Goal: Task Accomplishment & Management: Complete application form

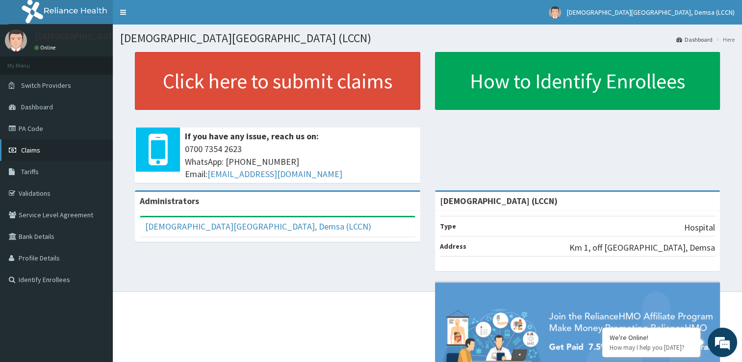
click at [39, 148] on span "Claims" at bounding box center [30, 150] width 19 height 9
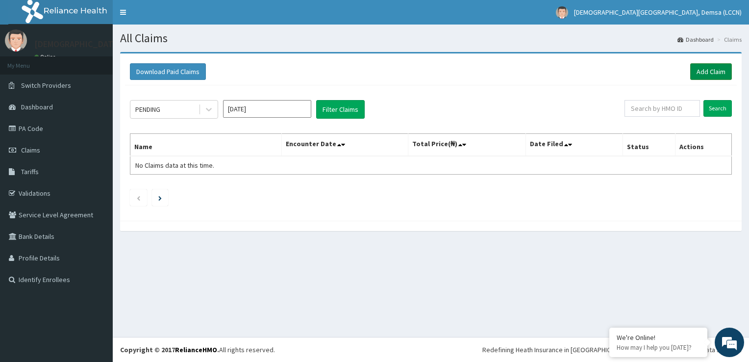
click at [715, 72] on link "Add Claim" at bounding box center [711, 71] width 42 height 17
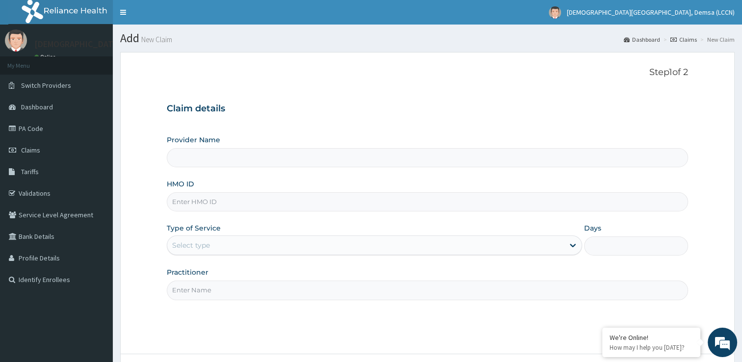
type input "[DEMOGRAPHIC_DATA] (LCCN)"
click at [244, 202] on input "HMO ID" at bounding box center [427, 201] width 521 height 19
click at [244, 202] on input "GSV" at bounding box center [427, 201] width 521 height 19
type input "GSV/10628/A"
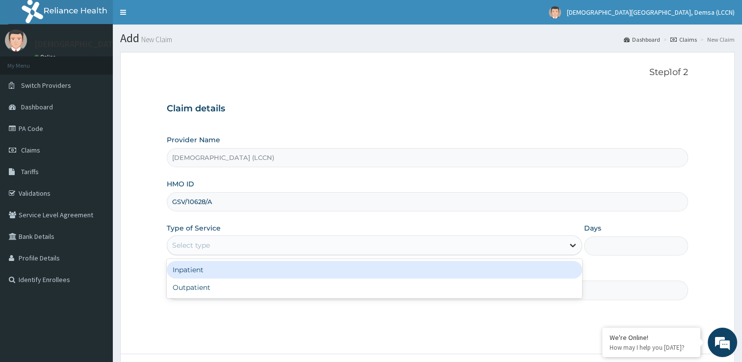
click at [574, 243] on icon at bounding box center [573, 245] width 10 height 10
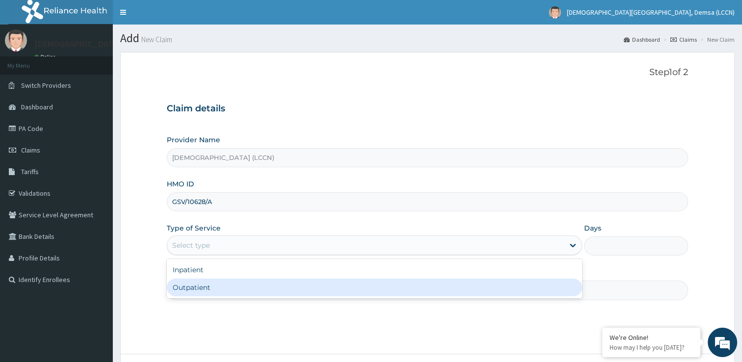
click at [514, 287] on div "Outpatient" at bounding box center [374, 287] width 415 height 18
type input "1"
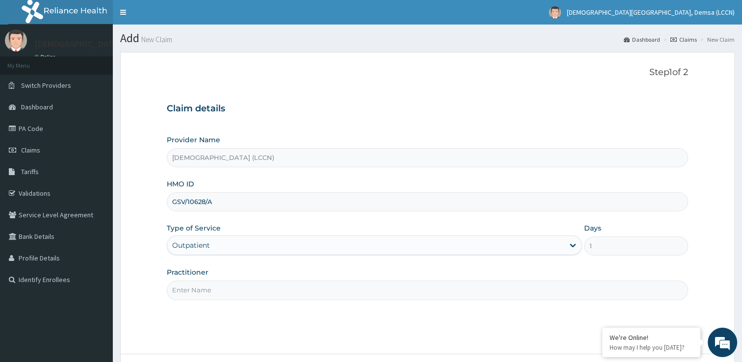
click at [410, 291] on input "Practitioner" at bounding box center [427, 289] width 521 height 19
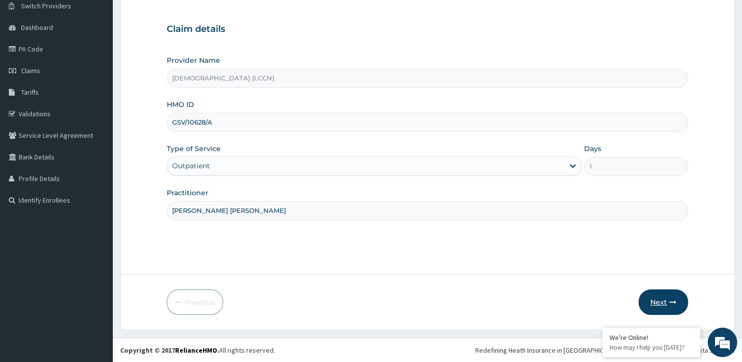
type input "DR. STANLEY GAMAN JOSEPH"
click at [661, 299] on button "Next" at bounding box center [663, 301] width 50 height 25
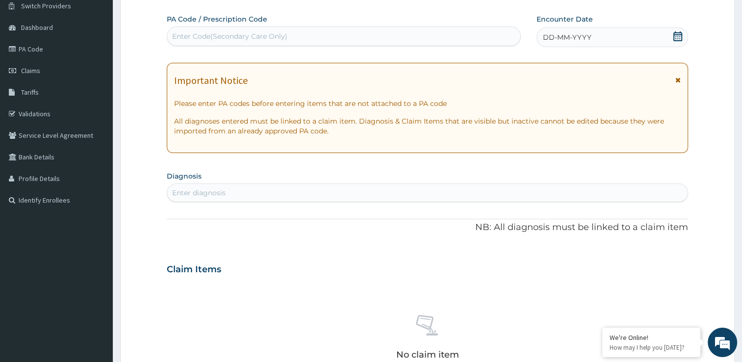
click at [594, 36] on div "DD-MM-YYYY" at bounding box center [611, 37] width 151 height 20
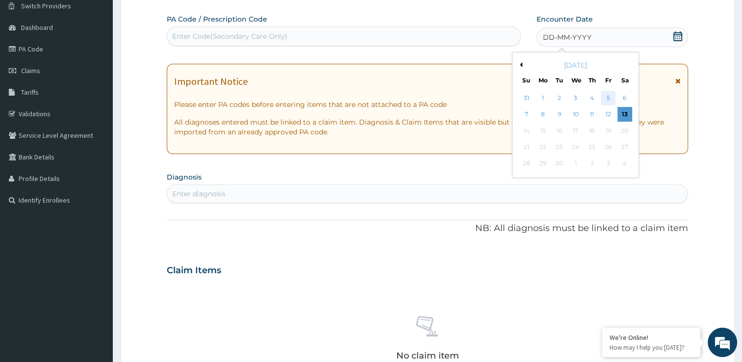
click at [608, 101] on div "5" at bounding box center [607, 98] width 15 height 15
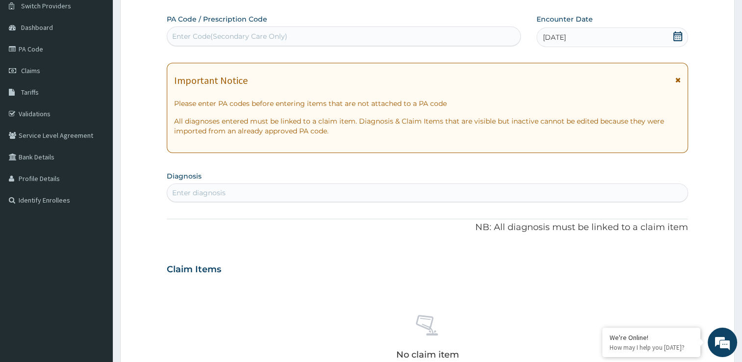
click at [328, 195] on div "Enter diagnosis" at bounding box center [427, 193] width 520 height 16
type input "MALARIA"
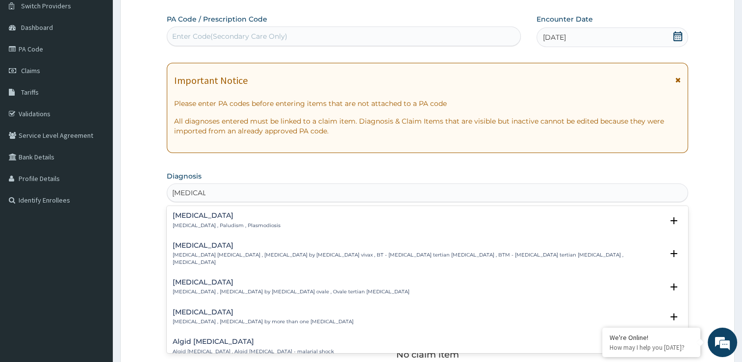
click at [209, 224] on p "Malaria , Paludism , Plasmodiosis" at bounding box center [227, 225] width 108 height 7
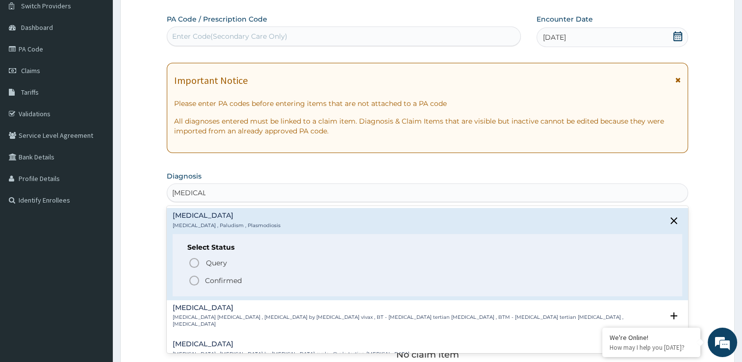
click at [194, 282] on icon "status option filled" at bounding box center [194, 281] width 12 height 12
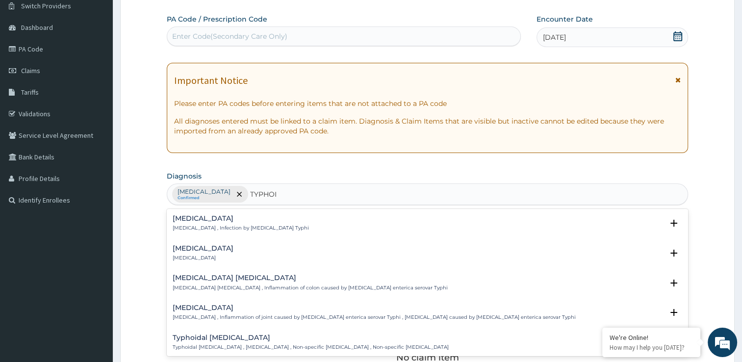
type input "TYPHOID"
click at [212, 226] on p "Typhoid fever , Infection by Salmonella Typhi" at bounding box center [241, 228] width 136 height 7
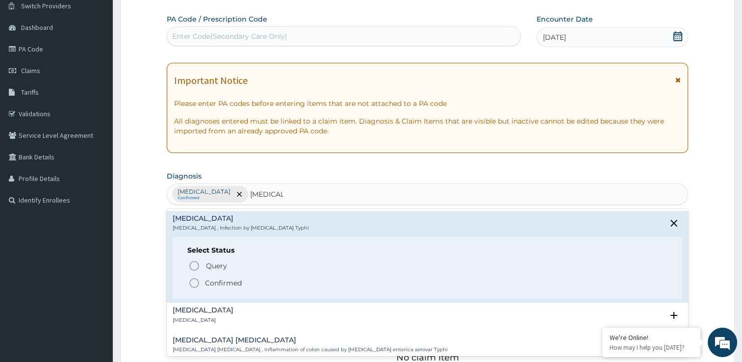
click at [194, 281] on icon "status option filled" at bounding box center [194, 283] width 12 height 12
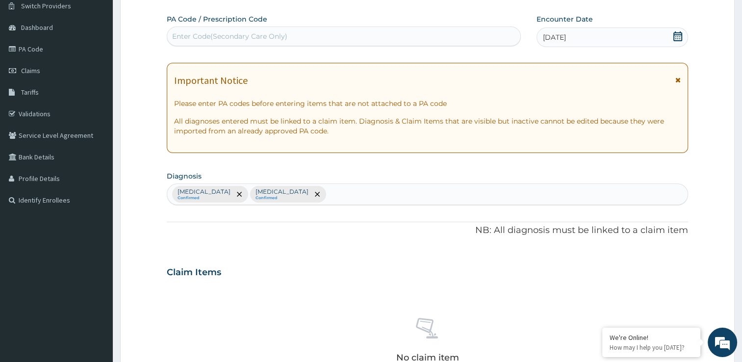
scroll to position [344, 0]
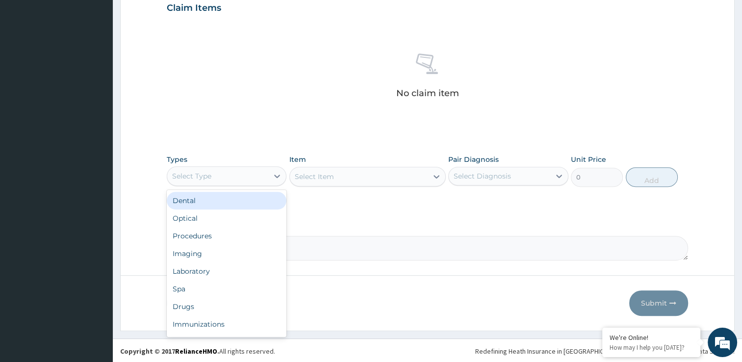
click at [236, 177] on div "Select Type" at bounding box center [217, 176] width 101 height 16
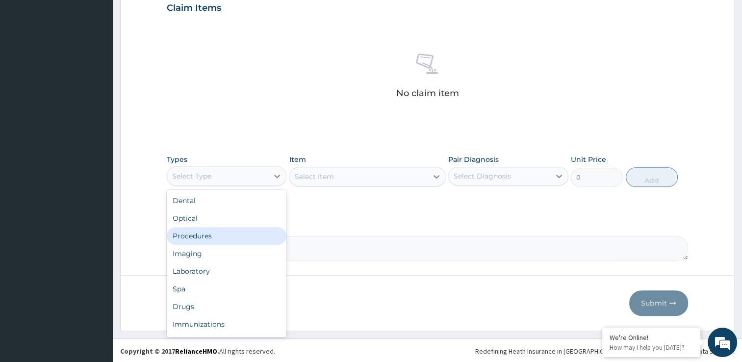
click at [206, 238] on div "Procedures" at bounding box center [227, 236] width 120 height 18
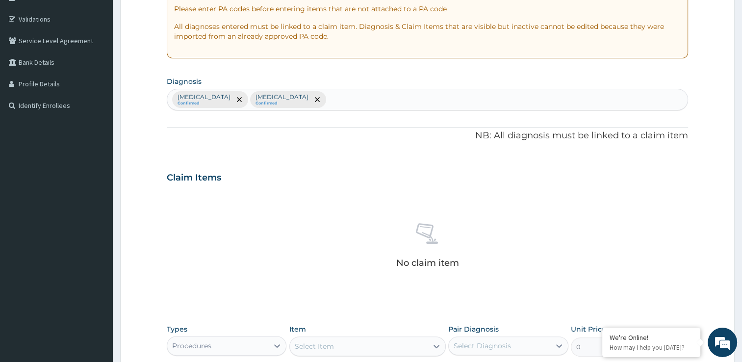
scroll to position [122, 0]
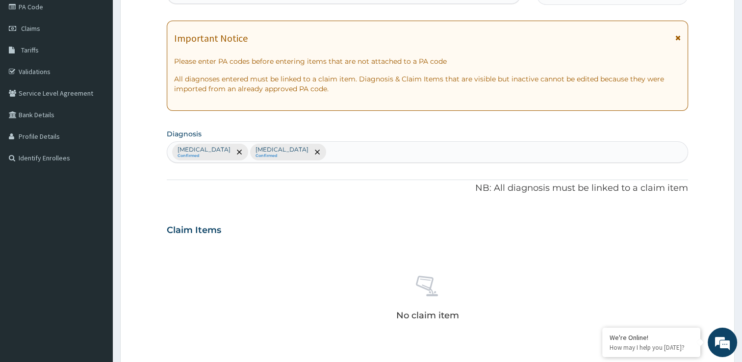
click at [329, 154] on div "Malaria Confirmed Typhoid fever Confirmed" at bounding box center [427, 152] width 520 height 21
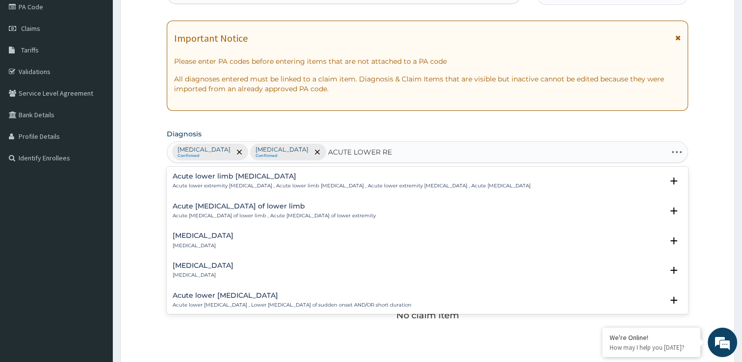
type input "ACUTE LOWER RES"
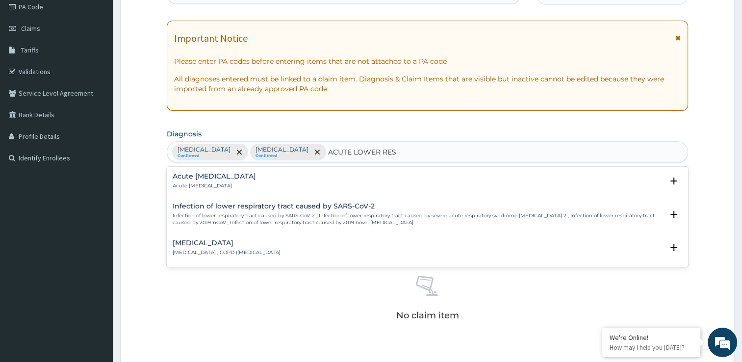
click at [249, 177] on h4 "Acute lower respiratory tract infection" at bounding box center [214, 176] width 83 height 7
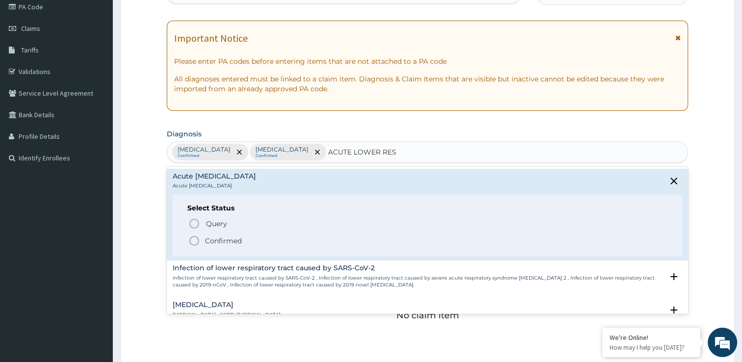
click at [197, 241] on icon "status option filled" at bounding box center [194, 241] width 12 height 12
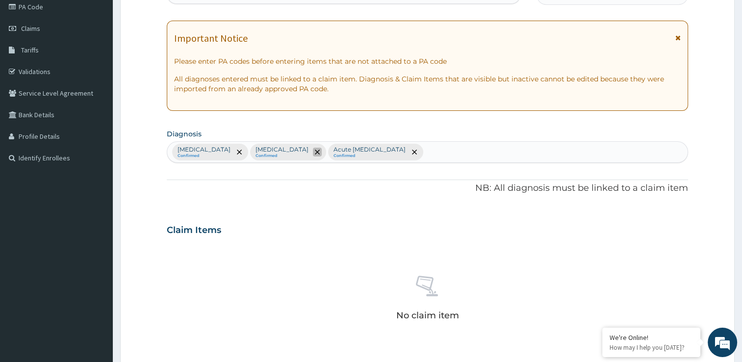
click at [315, 152] on icon "remove selection option" at bounding box center [317, 152] width 5 height 5
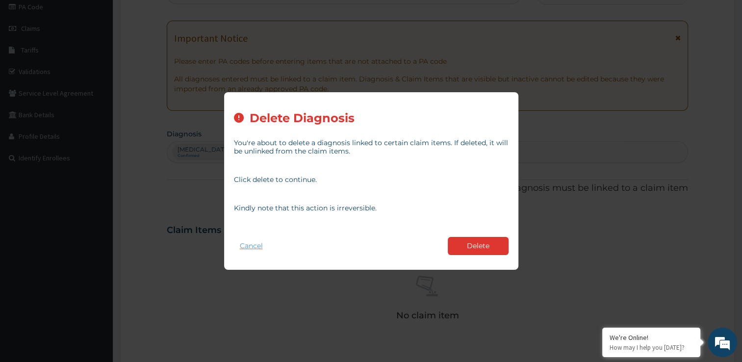
click at [245, 249] on button "Cancel" at bounding box center [251, 246] width 35 height 14
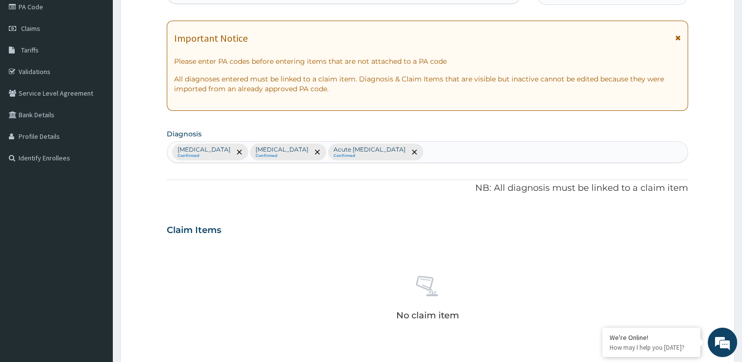
scroll to position [344, 0]
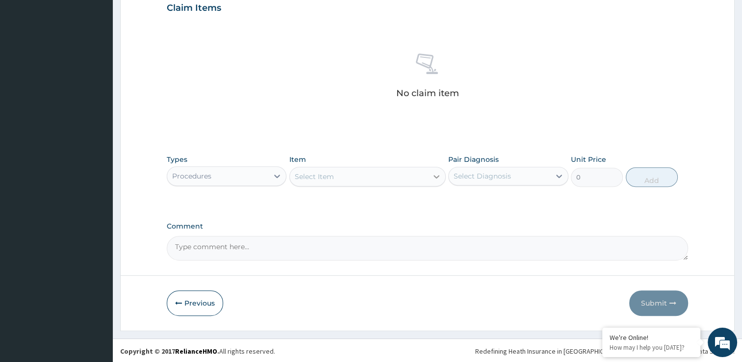
click at [435, 175] on icon at bounding box center [436, 177] width 10 height 10
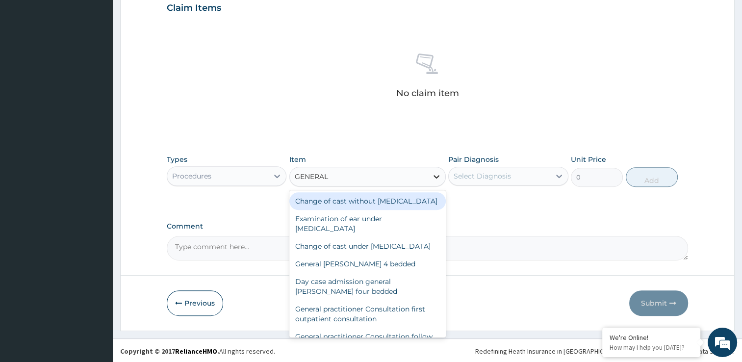
type input "GENERAL P"
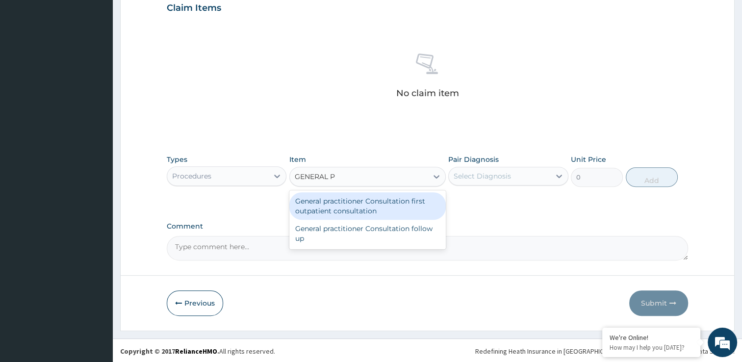
click at [412, 206] on div "General practitioner Consultation first outpatient consultation" at bounding box center [367, 205] width 156 height 27
type input "2400"
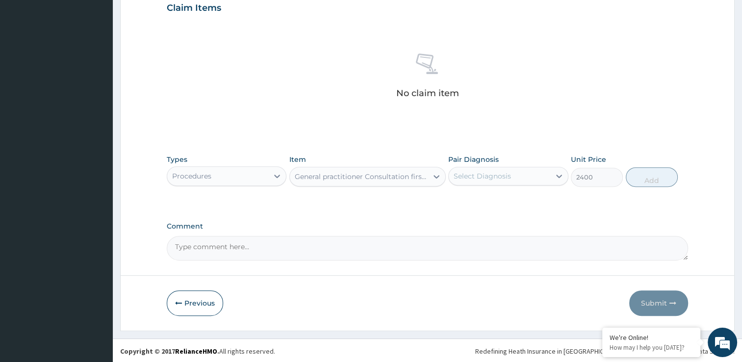
click at [533, 179] on div "Select Diagnosis" at bounding box center [499, 176] width 101 height 16
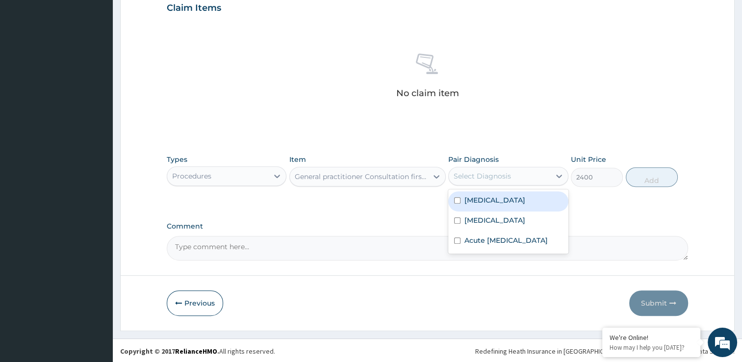
click at [495, 205] on div "Malaria" at bounding box center [508, 201] width 120 height 20
checkbox input "true"
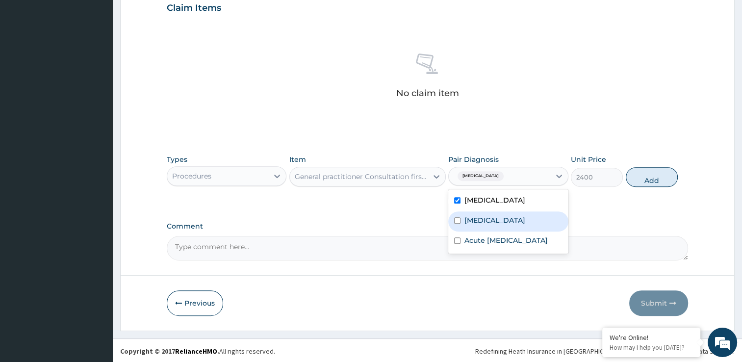
click at [488, 222] on label "Typhoid fever" at bounding box center [494, 220] width 61 height 10
checkbox input "true"
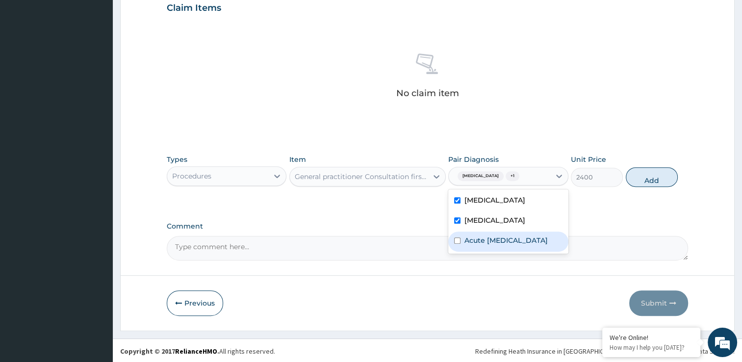
click at [488, 245] on label "Acute lower respiratory tract infection" at bounding box center [505, 240] width 83 height 10
checkbox input "true"
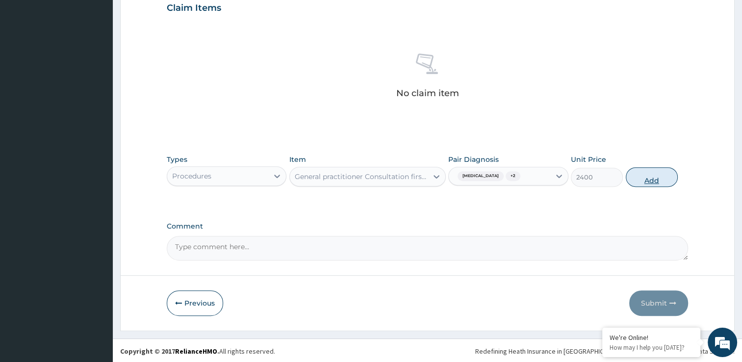
click at [651, 179] on button "Add" at bounding box center [651, 177] width 52 height 20
type input "0"
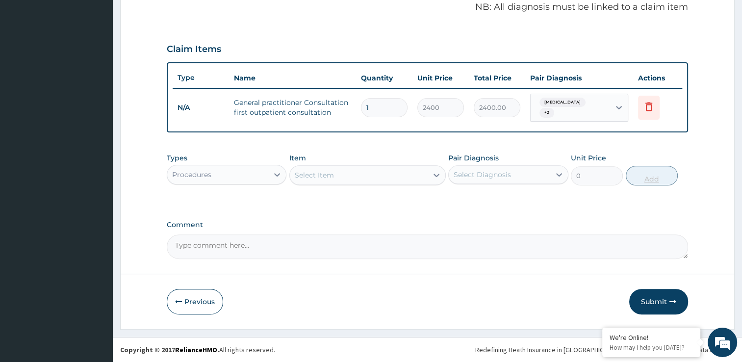
scroll to position [297, 0]
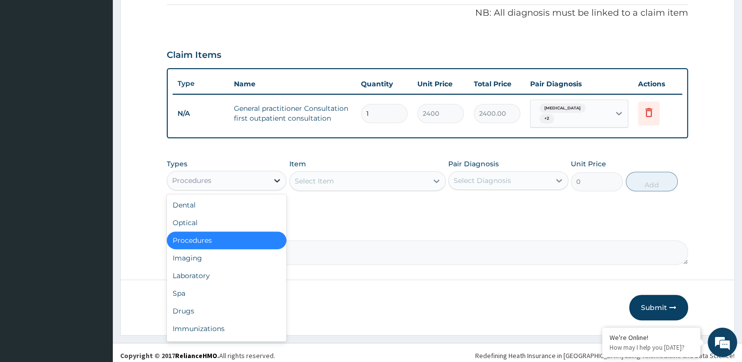
click at [276, 177] on icon at bounding box center [277, 180] width 10 height 10
click at [200, 272] on div "Laboratory" at bounding box center [227, 276] width 120 height 18
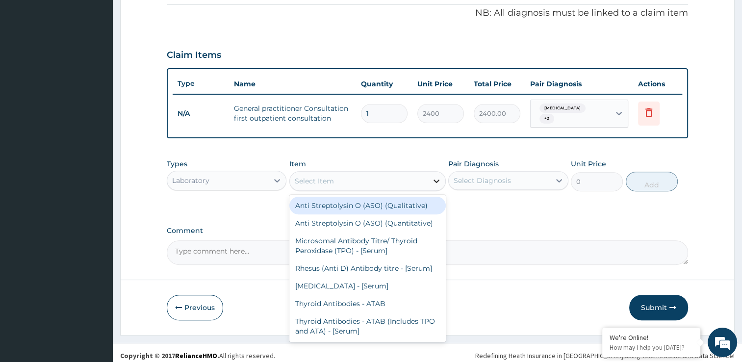
click at [436, 179] on icon at bounding box center [436, 180] width 6 height 3
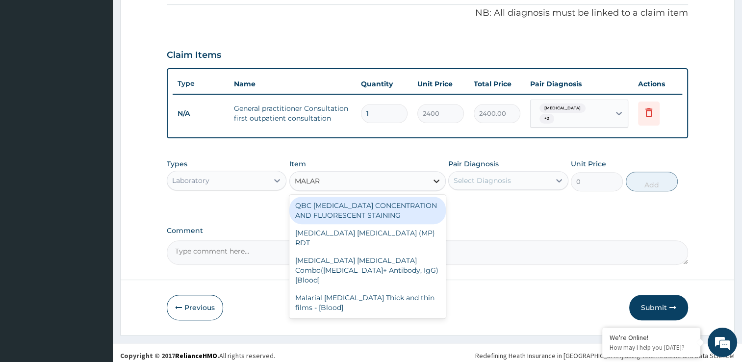
type input "MALARI"
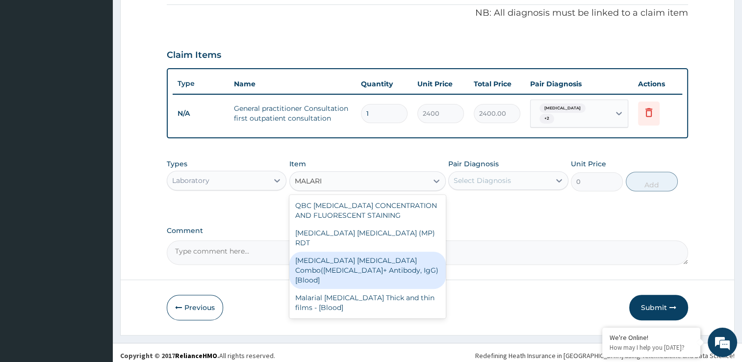
click at [370, 251] on div "Malaria Parasite Combo(Blood Film+ Antibody, IgG) [Blood]" at bounding box center [367, 269] width 156 height 37
type input "2000"
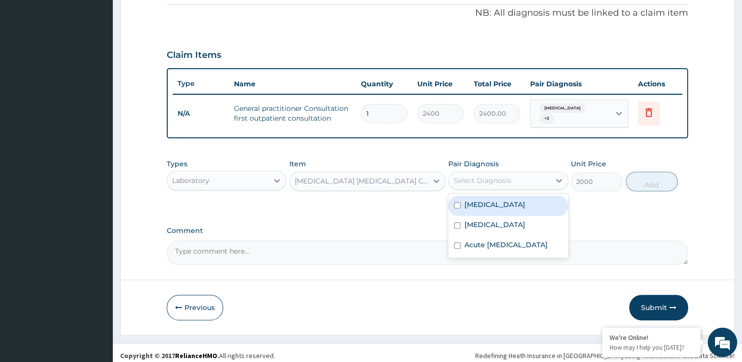
click at [530, 174] on div "Select Diagnosis" at bounding box center [499, 181] width 101 height 16
click at [514, 200] on div "Malaria" at bounding box center [508, 206] width 120 height 20
checkbox input "true"
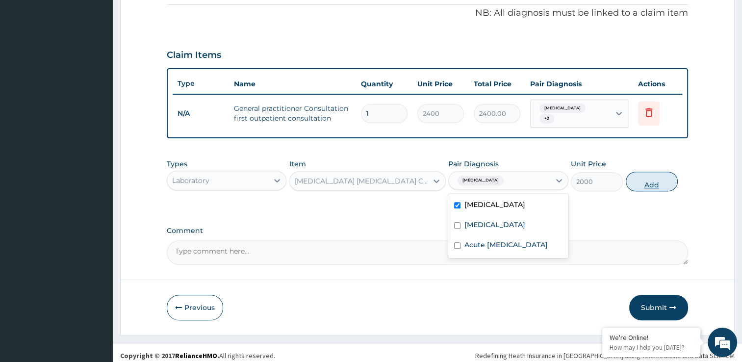
click at [640, 177] on button "Add" at bounding box center [651, 182] width 52 height 20
type input "0"
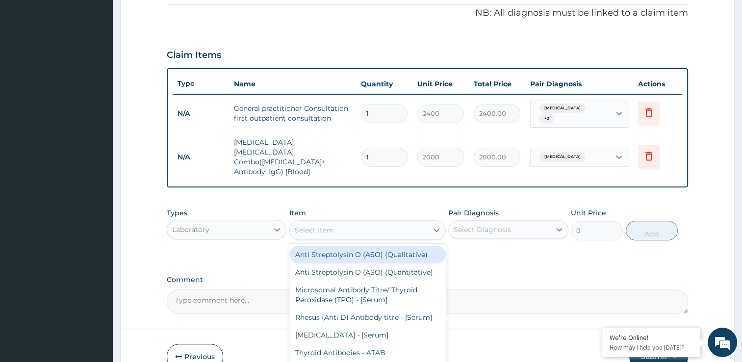
click at [344, 222] on div "Select Item" at bounding box center [359, 230] width 138 height 16
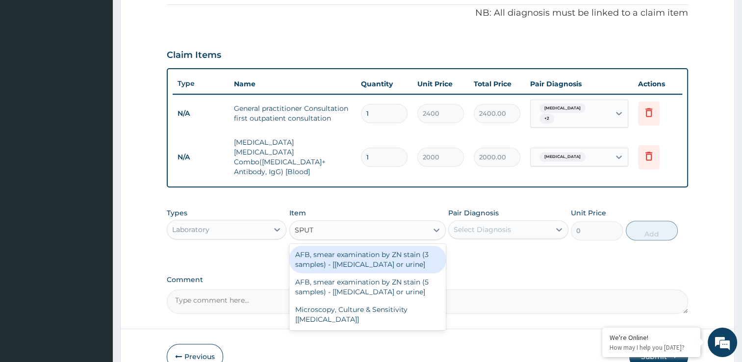
type input "SPUTU"
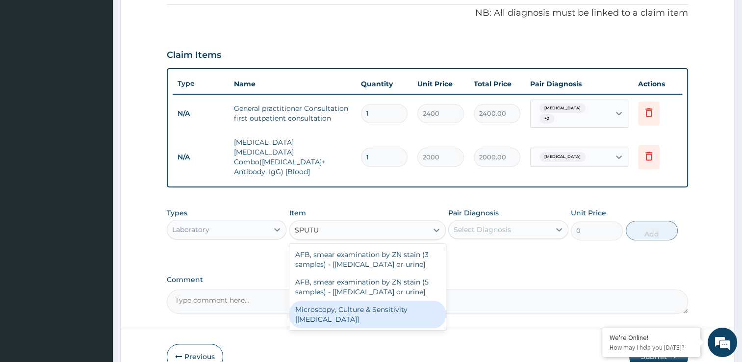
click at [346, 300] on div "Microscopy, Culture & Sensitivity [Sputum]" at bounding box center [367, 313] width 156 height 27
type input "3500"
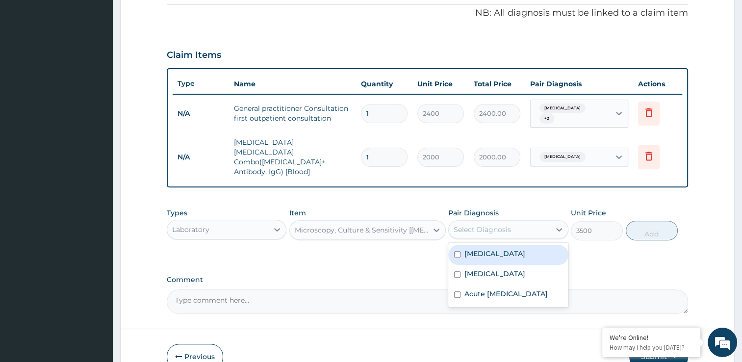
click at [516, 222] on div "Select Diagnosis" at bounding box center [499, 230] width 101 height 16
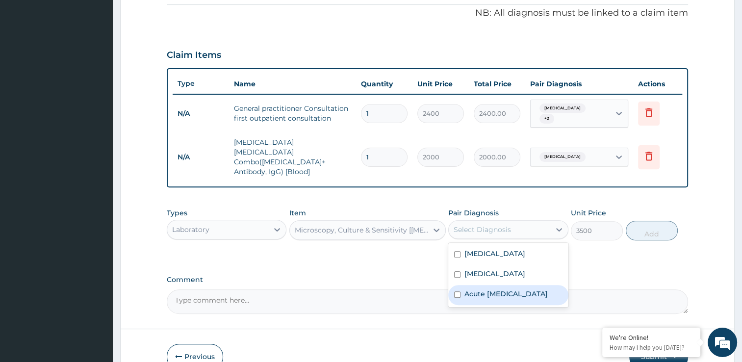
click at [504, 289] on label "Acute lower respiratory tract infection" at bounding box center [505, 294] width 83 height 10
checkbox input "true"
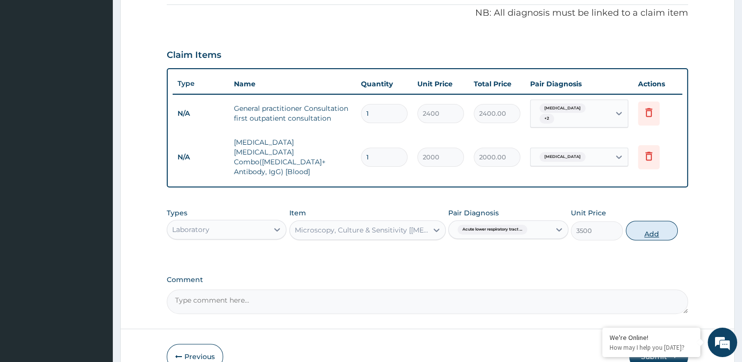
click at [644, 221] on button "Add" at bounding box center [651, 231] width 52 height 20
type input "0"
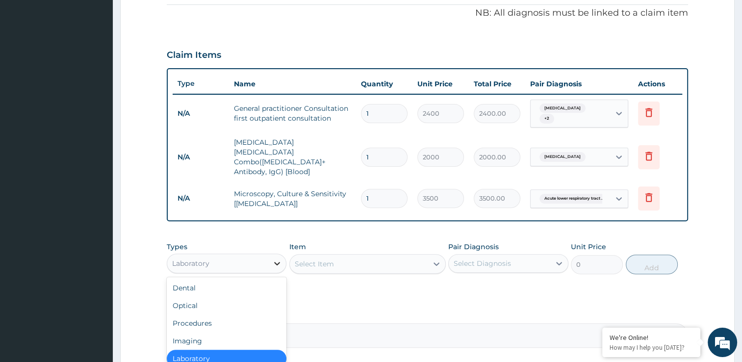
click at [278, 258] on icon at bounding box center [277, 263] width 10 height 10
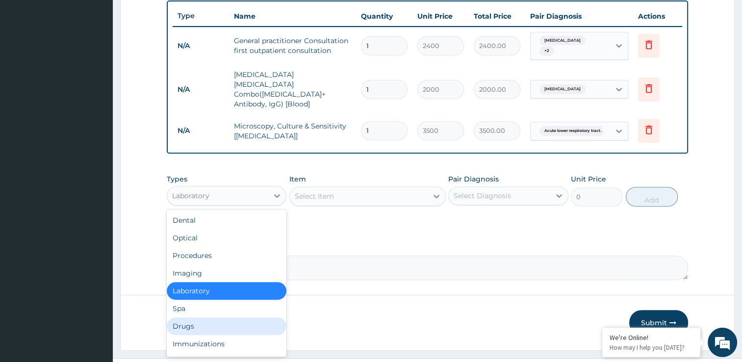
click at [244, 317] on div "Drugs" at bounding box center [227, 326] width 120 height 18
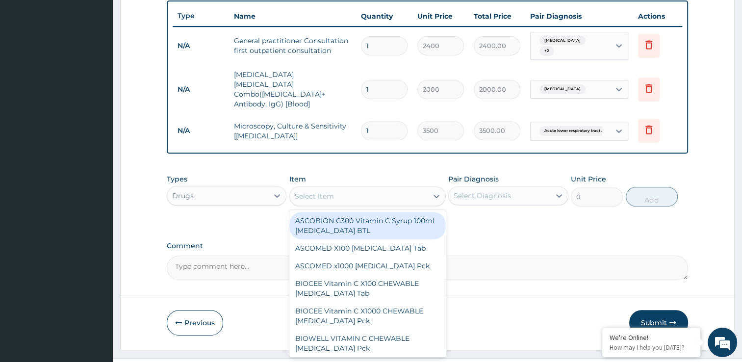
click at [422, 188] on div "Select Item" at bounding box center [359, 196] width 138 height 16
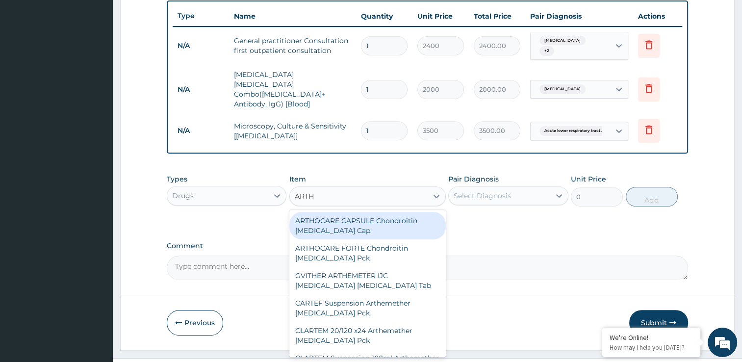
type input "ARTHE"
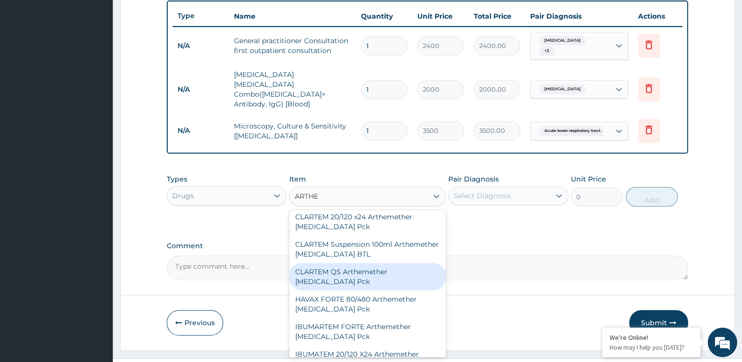
scroll to position [78, 0]
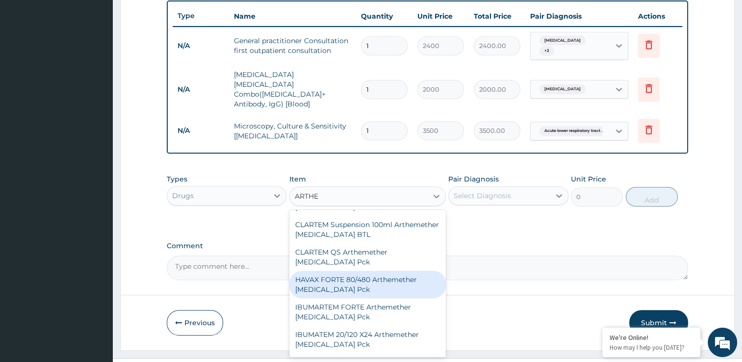
click at [385, 271] on div "HAVAX FORTE 80/480 Arthemether Lumefantrine Pck" at bounding box center [367, 284] width 156 height 27
type input "552"
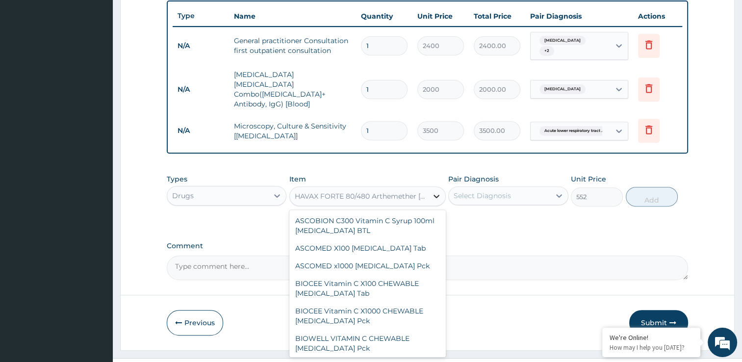
click at [433, 191] on icon at bounding box center [436, 196] width 10 height 10
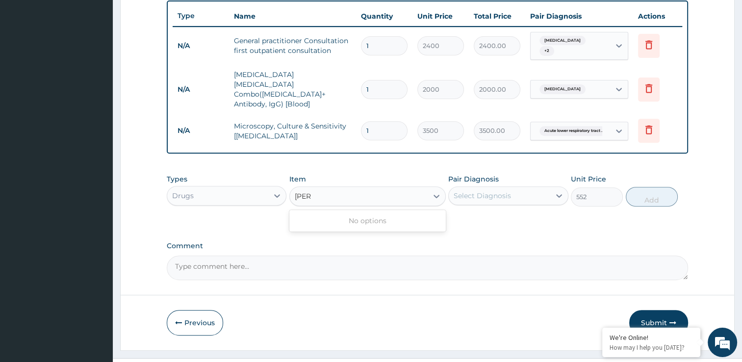
scroll to position [0, 0]
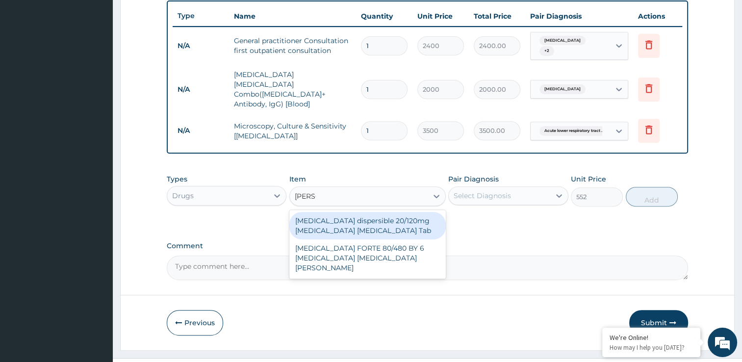
type input "COART"
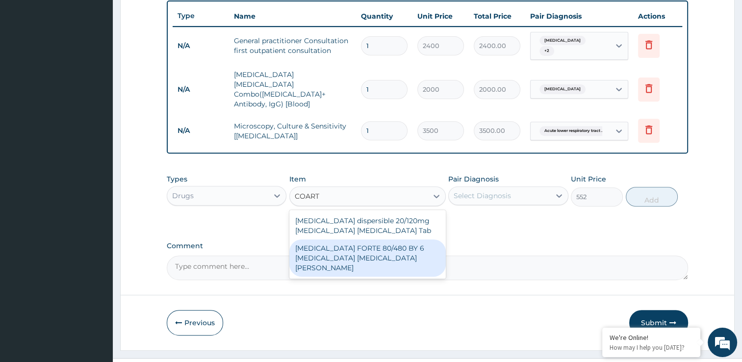
click at [415, 239] on div "COARTEM FORTE 80/480 BY 6 Artemether Lumefantrine Pck" at bounding box center [367, 257] width 156 height 37
type input "3220"
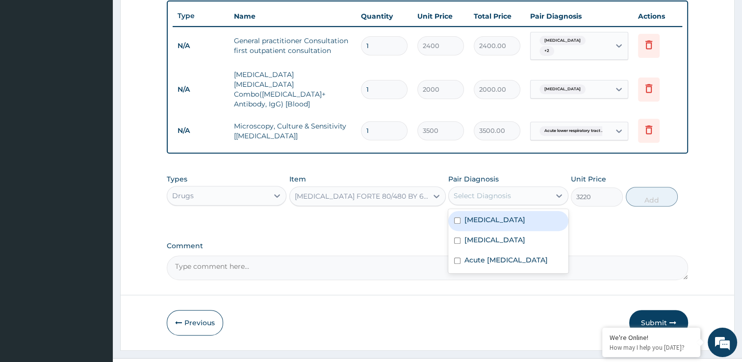
click at [524, 188] on div "Select Diagnosis" at bounding box center [499, 196] width 101 height 16
click at [518, 211] on div "Malaria" at bounding box center [508, 221] width 120 height 20
checkbox input "true"
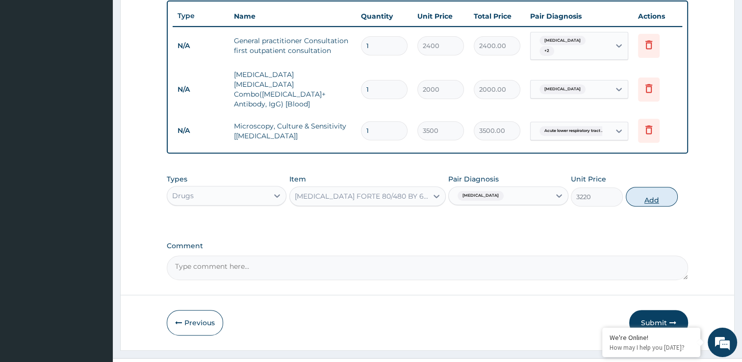
click at [647, 187] on button "Add" at bounding box center [651, 197] width 52 height 20
type input "0"
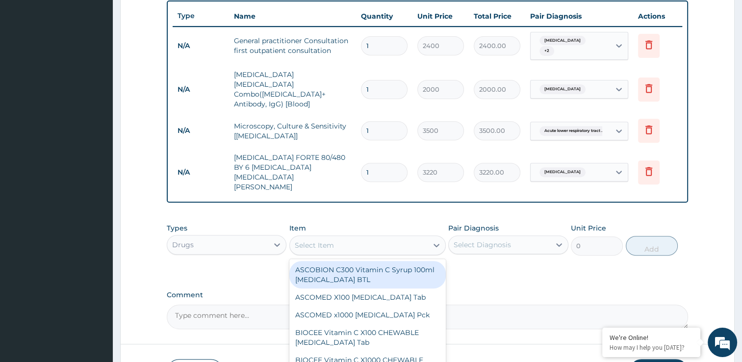
click at [388, 237] on div "Select Item" at bounding box center [359, 245] width 138 height 16
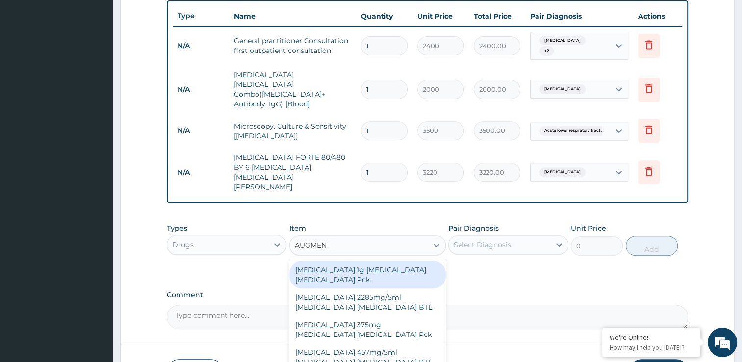
type input "AUGMENT"
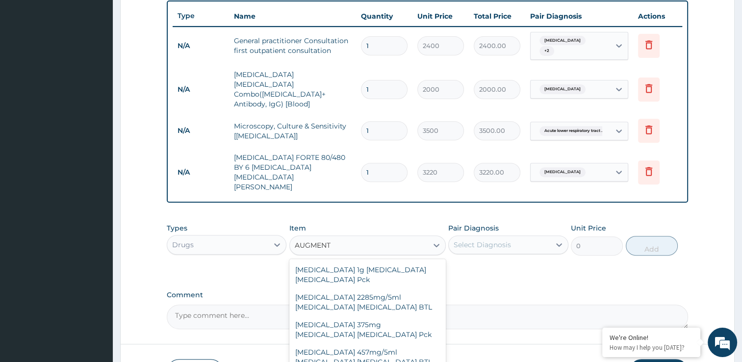
type input "6900"
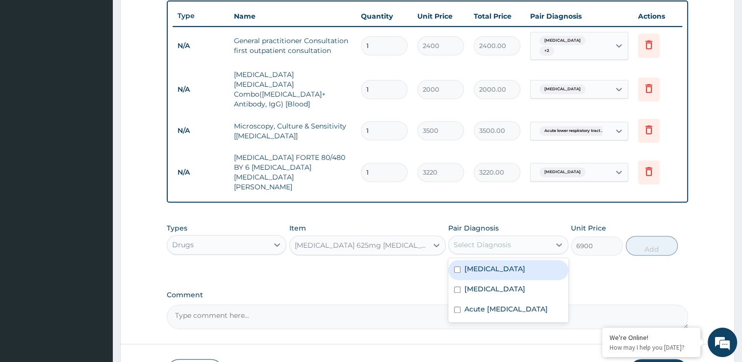
click at [537, 237] on div "Select Diagnosis" at bounding box center [499, 245] width 101 height 16
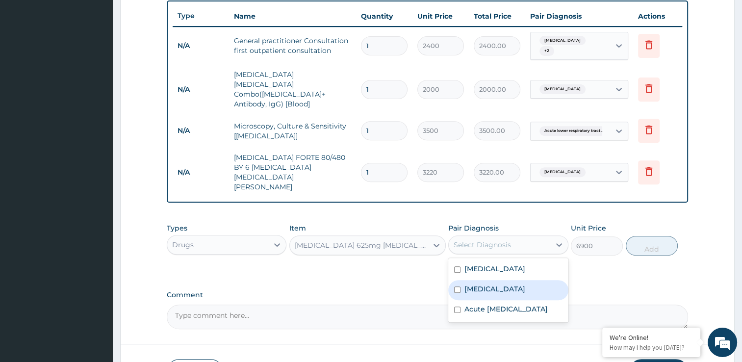
click at [511, 280] on div "Typhoid fever" at bounding box center [508, 290] width 120 height 20
checkbox input "true"
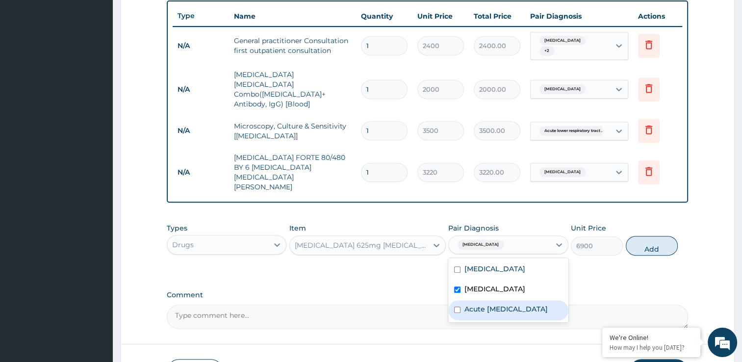
click at [509, 304] on label "Acute lower respiratory tract infection" at bounding box center [505, 309] width 83 height 10
checkbox input "true"
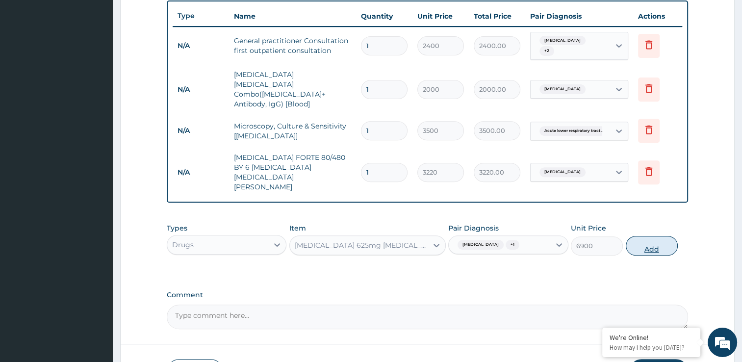
click at [644, 236] on button "Add" at bounding box center [651, 246] width 52 height 20
type input "0"
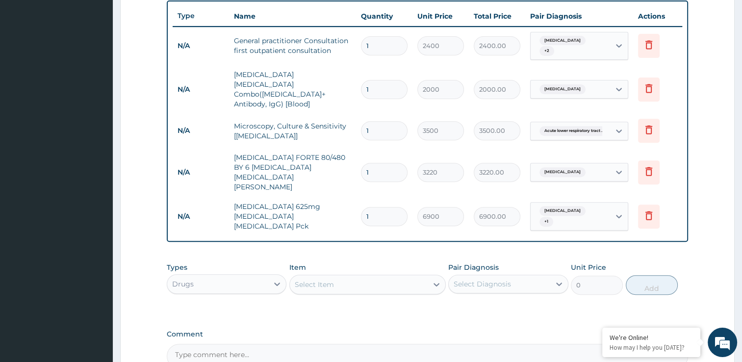
click at [341, 276] on div "Select Item" at bounding box center [359, 284] width 138 height 16
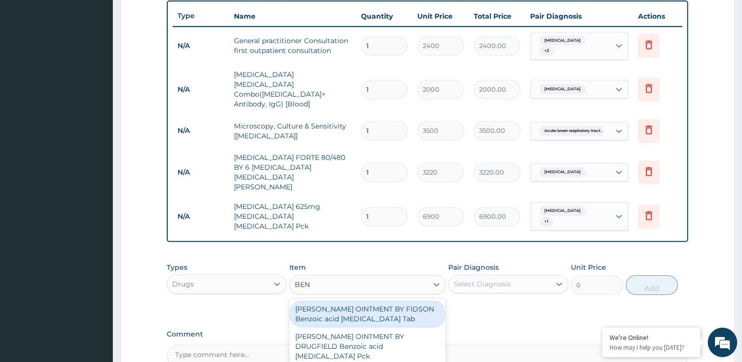
type input "BENY"
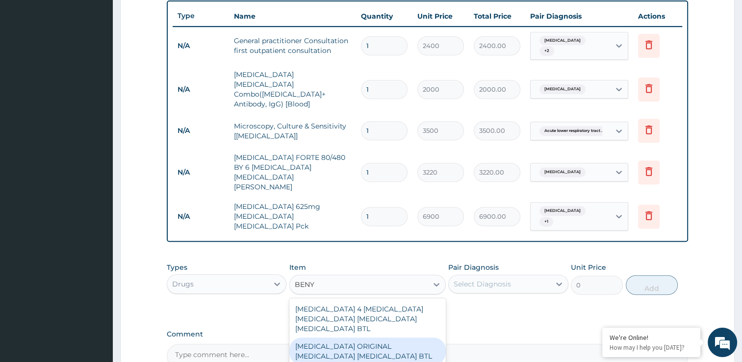
click at [352, 337] on div "BENYLIN ORIGINAL Diphenhydramine Dextromethorphan BTL" at bounding box center [367, 350] width 156 height 27
type input "1380"
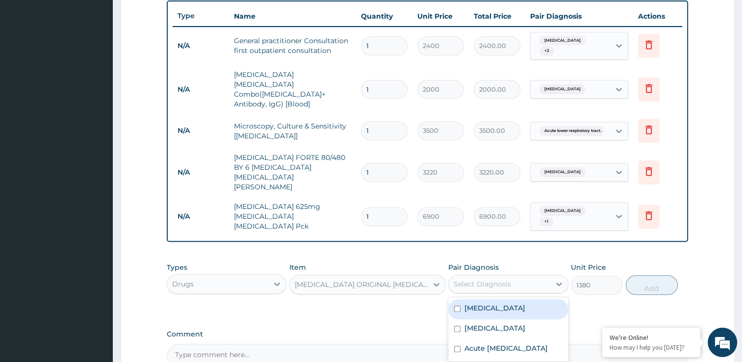
click at [512, 276] on div "Select Diagnosis" at bounding box center [499, 284] width 101 height 16
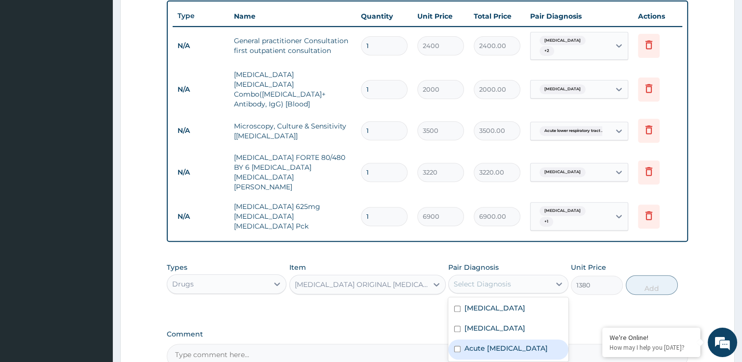
click at [482, 343] on label "Acute lower respiratory tract infection" at bounding box center [505, 348] width 83 height 10
checkbox input "true"
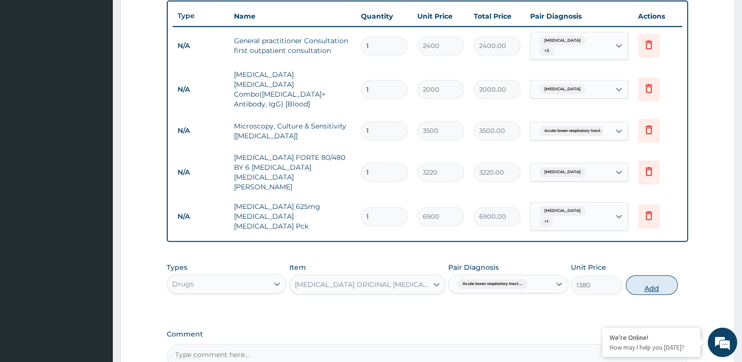
click at [645, 275] on button "Add" at bounding box center [651, 285] width 52 height 20
type input "0"
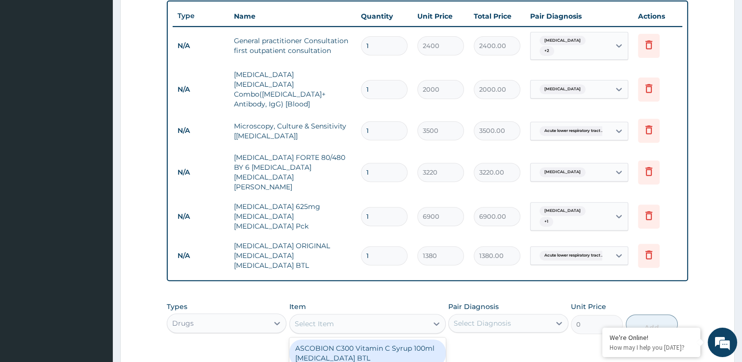
click at [401, 316] on div "Select Item" at bounding box center [359, 324] width 138 height 16
type input "PARACETAMOL"
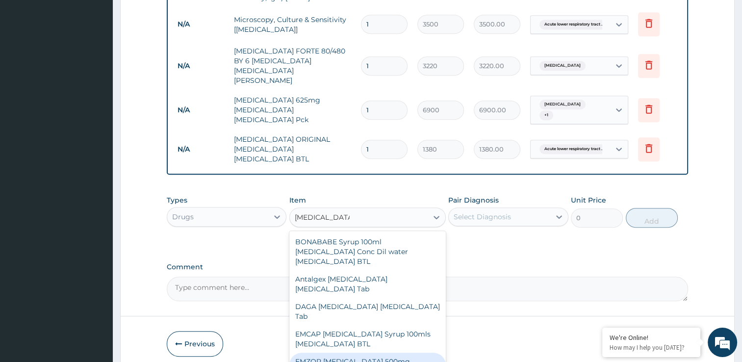
click at [380, 352] on div "EMZOR PARACETAMOL 500mg Acetaminophen Tab" at bounding box center [367, 365] width 156 height 27
type input "11.5"
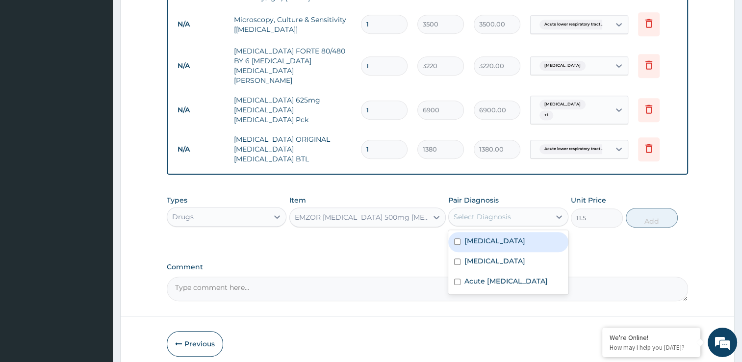
click at [536, 209] on div "Select Diagnosis" at bounding box center [499, 217] width 101 height 16
click at [520, 232] on div "Malaria" at bounding box center [508, 242] width 120 height 20
checkbox input "true"
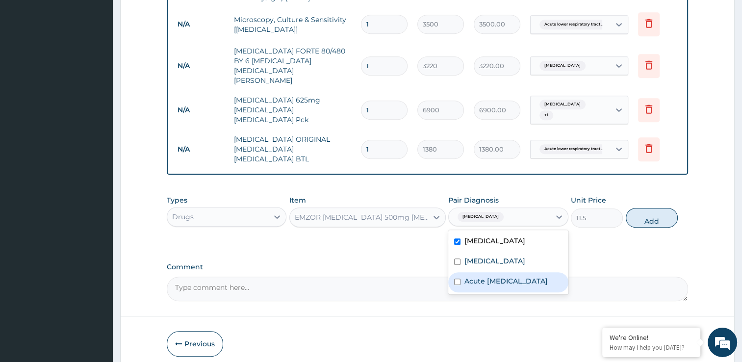
drag, startPoint x: 510, startPoint y: 217, endPoint x: 500, endPoint y: 243, distance: 27.8
click at [500, 243] on div "Malaria Typhoid fever Acute lower respiratory tract infection" at bounding box center [508, 262] width 120 height 64
click at [500, 276] on label "Acute lower respiratory tract infection" at bounding box center [505, 281] width 83 height 10
checkbox input "true"
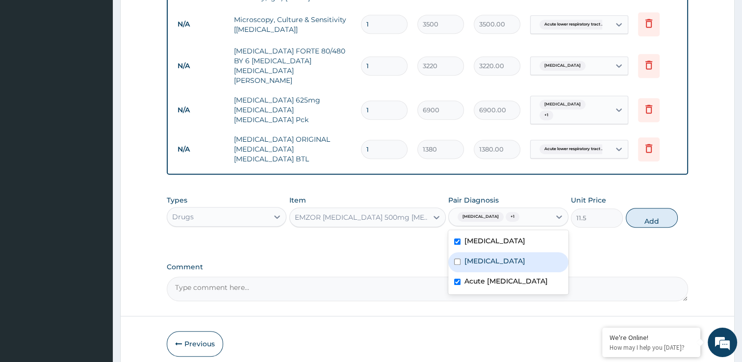
click at [462, 252] on div "Typhoid fever" at bounding box center [508, 262] width 120 height 20
checkbox input "true"
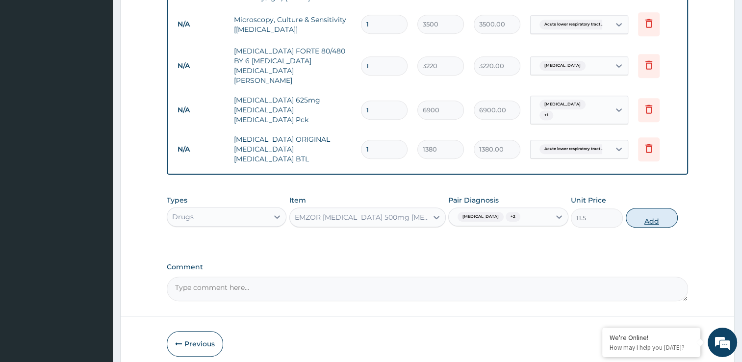
click at [638, 208] on button "Add" at bounding box center [651, 218] width 52 height 20
type input "0"
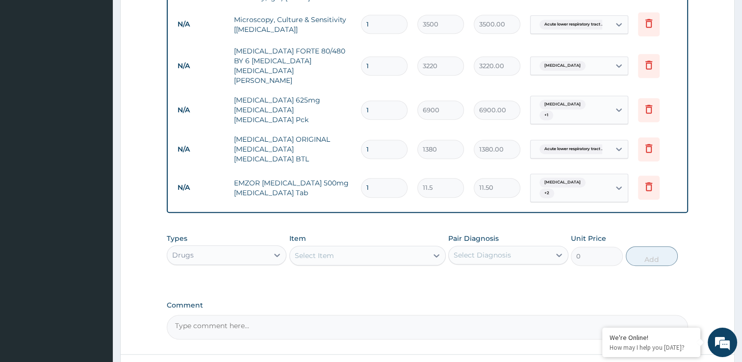
click at [369, 178] on input "1" at bounding box center [384, 187] width 47 height 19
type input "18"
type input "207.00"
type input "18"
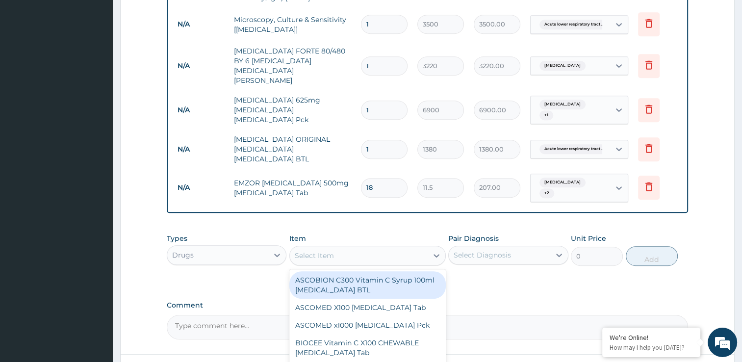
click at [398, 248] on div "Select Item" at bounding box center [359, 256] width 138 height 16
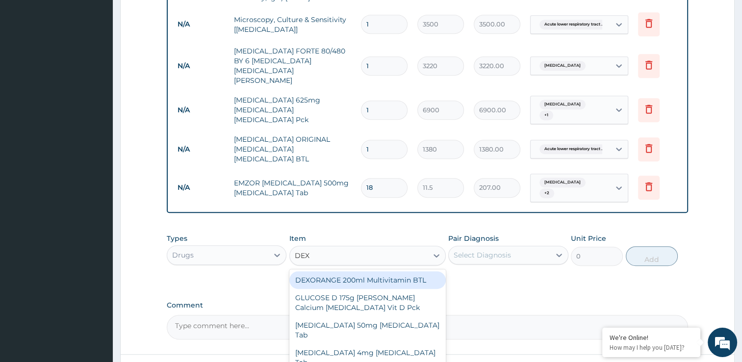
type input "DEXA"
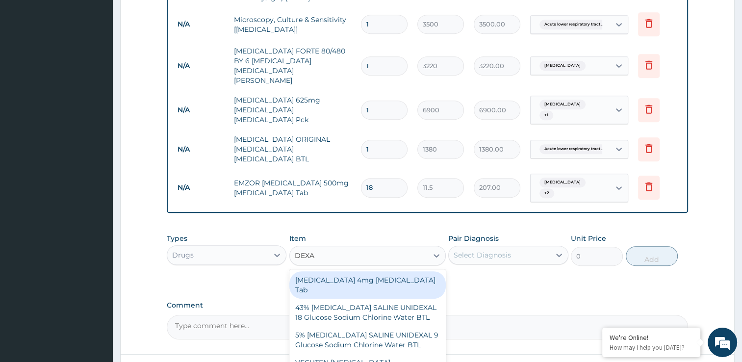
click at [387, 271] on div "Dexamethasone 4mg Dexamethasone Tab" at bounding box center [367, 284] width 156 height 27
type input "437"
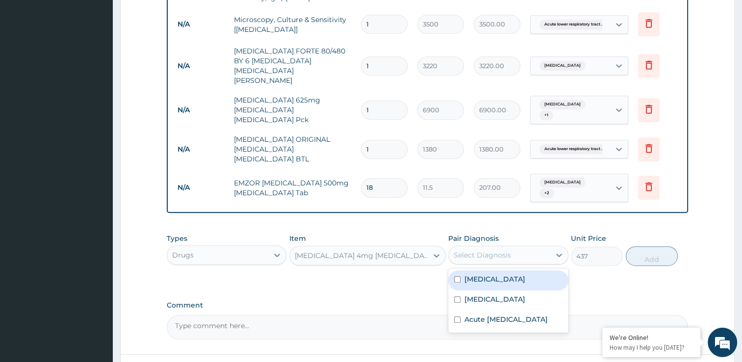
click at [468, 250] on div "Select Diagnosis" at bounding box center [481, 255] width 57 height 10
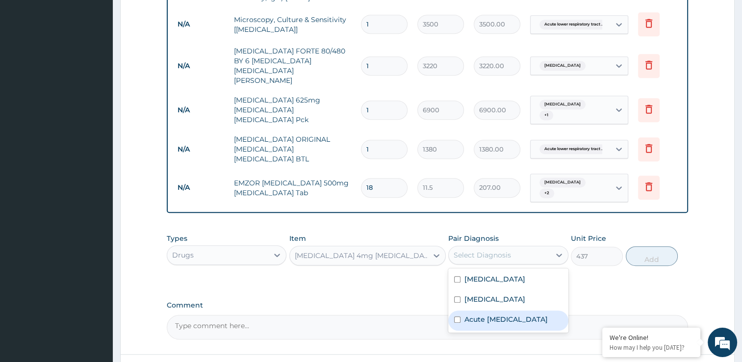
click at [473, 314] on label "Acute lower respiratory tract infection" at bounding box center [505, 319] width 83 height 10
checkbox input "true"
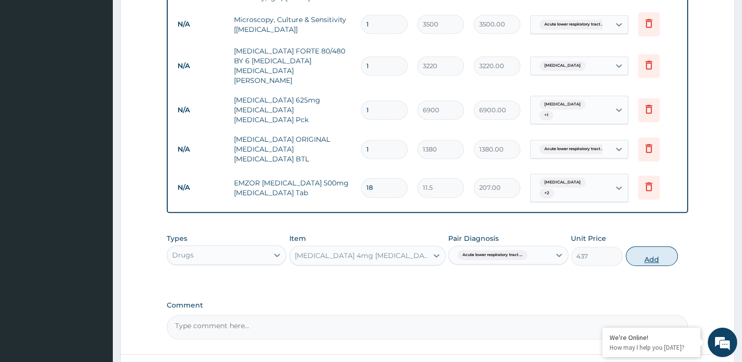
click at [644, 246] on button "Add" at bounding box center [651, 256] width 52 height 20
type input "0"
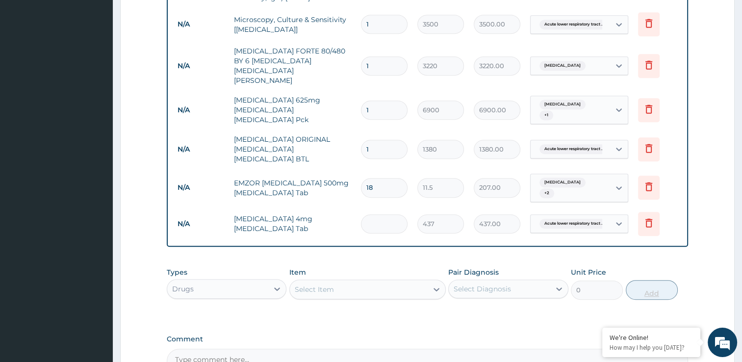
type input "0.00"
type input "2"
type input "874.00"
type input "28"
type input "12236.00"
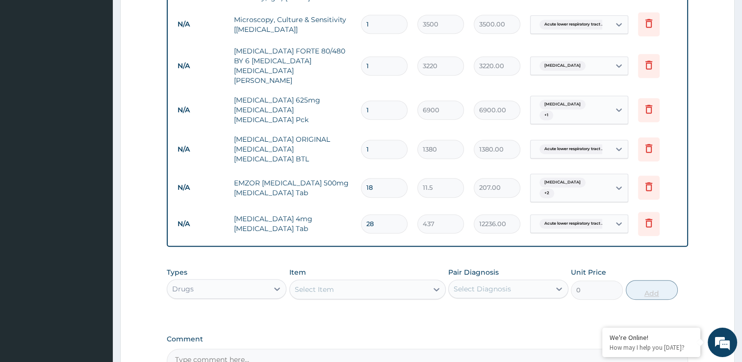
type input "2"
type input "874.00"
type input "0.00"
type input "1"
type input "437.00"
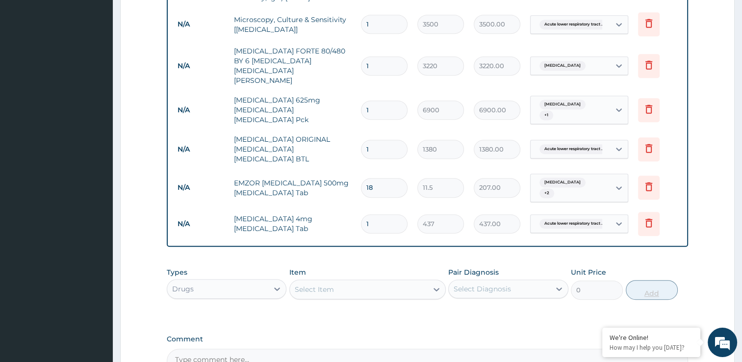
type input "11"
type input "4807.00"
type input "1"
type input "437.00"
type input "16"
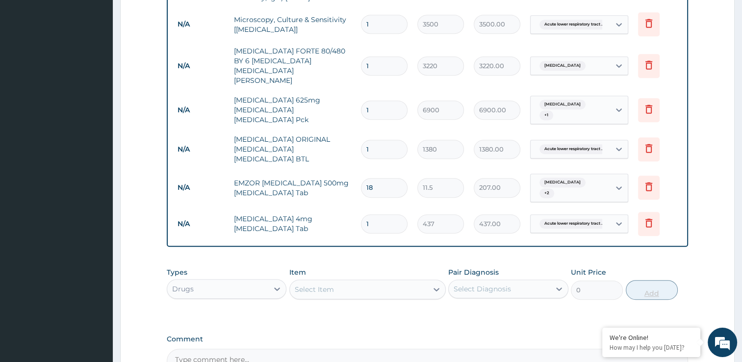
type input "6992.00"
type input "1"
type input "437.00"
click at [412, 349] on textarea "Comment" at bounding box center [427, 361] width 521 height 25
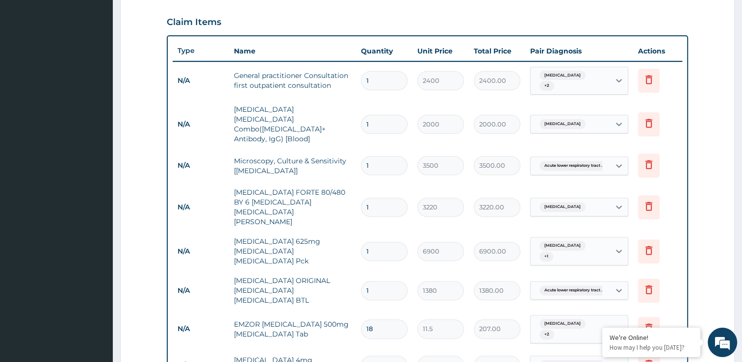
scroll to position [538, 0]
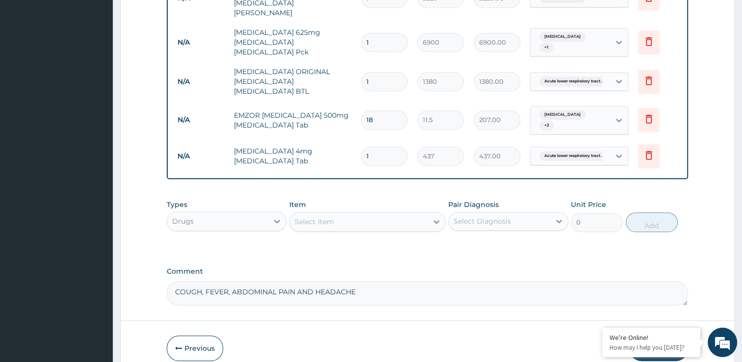
type textarea "COUGH, FEVER, ABDOMINAL PAIN AND HEADACHE"
click at [657, 335] on button "Submit" at bounding box center [658, 347] width 59 height 25
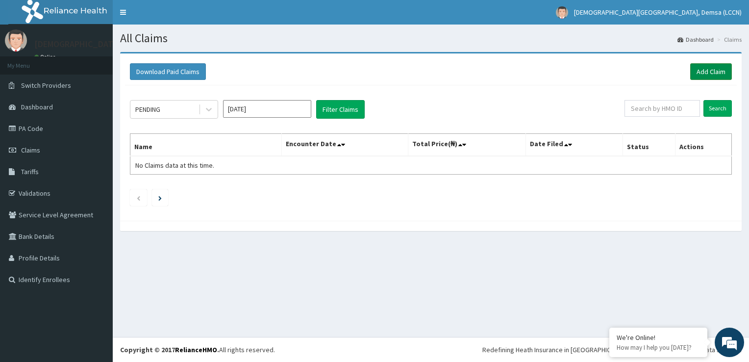
click at [709, 75] on link "Add Claim" at bounding box center [711, 71] width 42 height 17
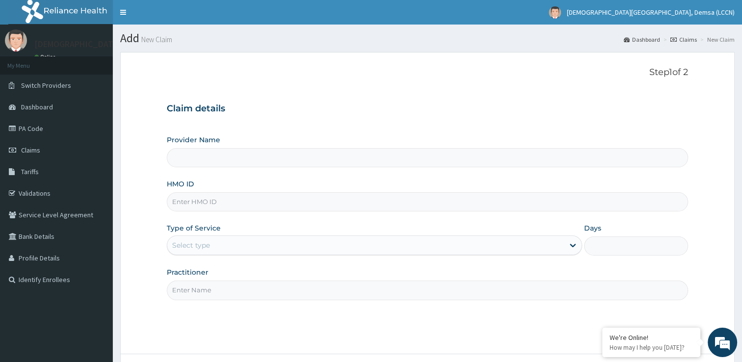
click at [294, 200] on input "HMO ID" at bounding box center [427, 201] width 521 height 19
type input "[DEMOGRAPHIC_DATA] (LCCN)"
type input "GSV/12792/A"
click at [253, 246] on div "Select type" at bounding box center [365, 245] width 397 height 16
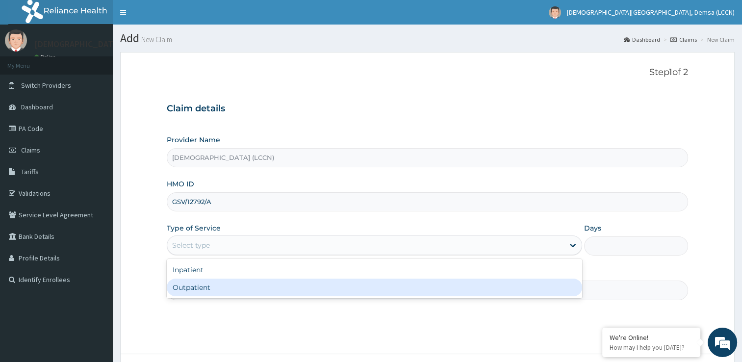
click at [248, 287] on div "Outpatient" at bounding box center [374, 287] width 415 height 18
type input "1"
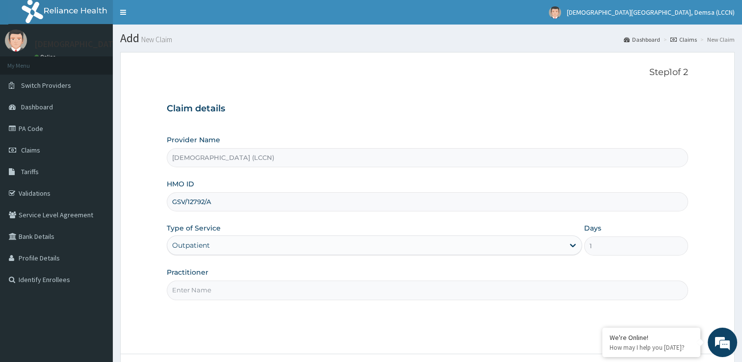
click at [248, 287] on input "Practitioner" at bounding box center [427, 289] width 521 height 19
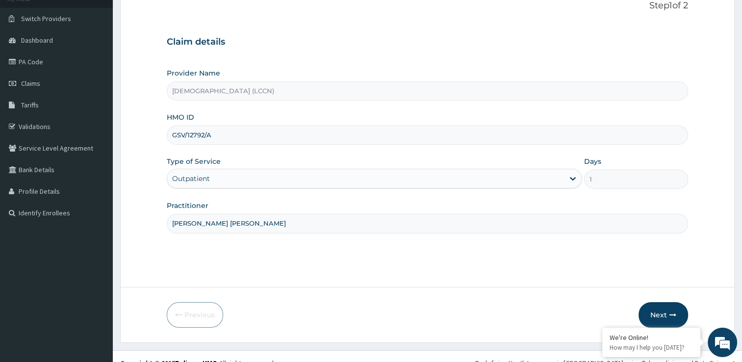
scroll to position [79, 0]
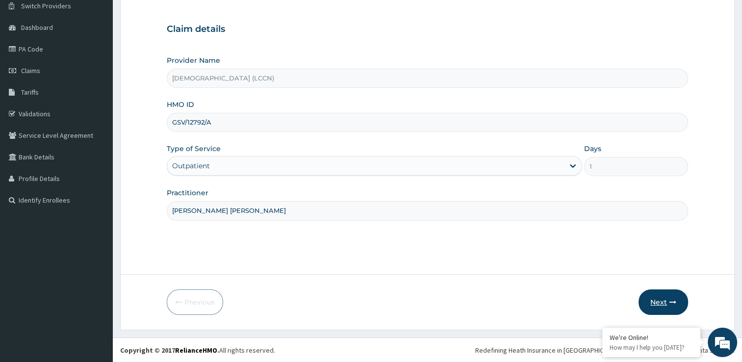
type input "[PERSON_NAME] [PERSON_NAME]"
click at [667, 302] on button "Next" at bounding box center [663, 301] width 50 height 25
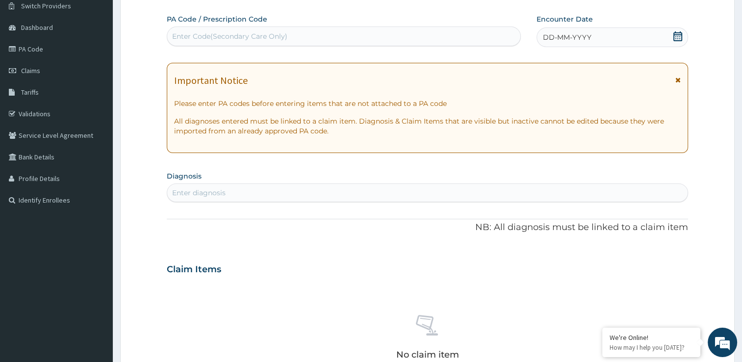
click at [677, 36] on icon at bounding box center [677, 36] width 9 height 10
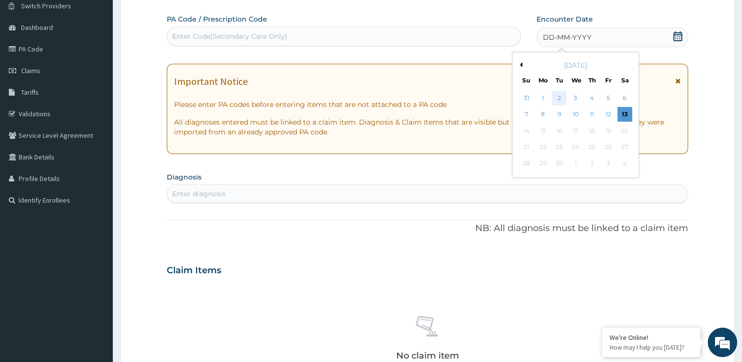
click at [559, 100] on div "2" at bounding box center [558, 98] width 15 height 15
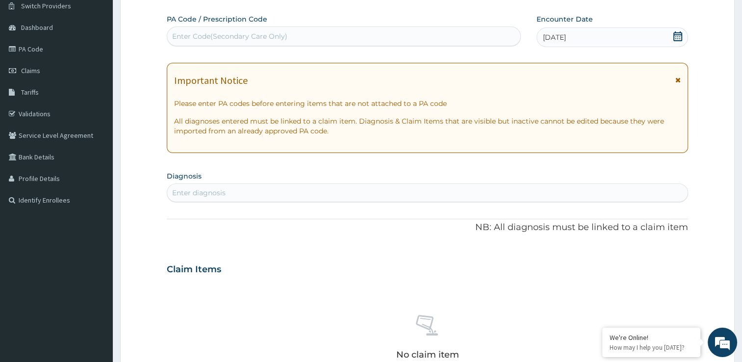
click at [431, 194] on div "Enter diagnosis" at bounding box center [427, 193] width 520 height 16
type input "[MEDICAL_DATA]"
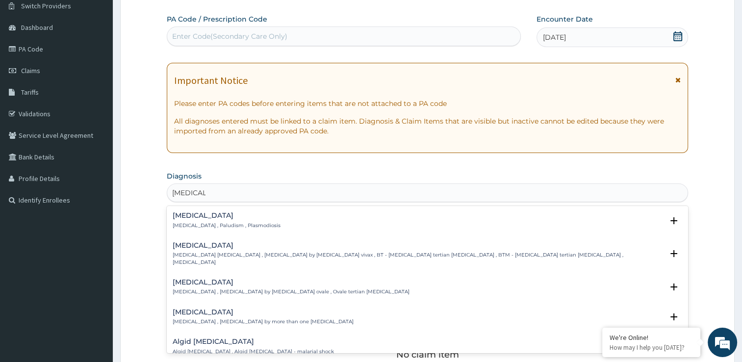
click at [205, 222] on p "[MEDICAL_DATA] , Paludism , Plasmodiosis" at bounding box center [227, 225] width 108 height 7
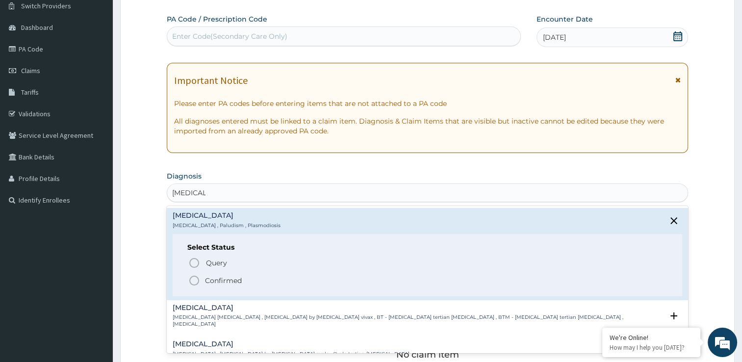
click at [195, 281] on icon "status option filled" at bounding box center [194, 281] width 12 height 12
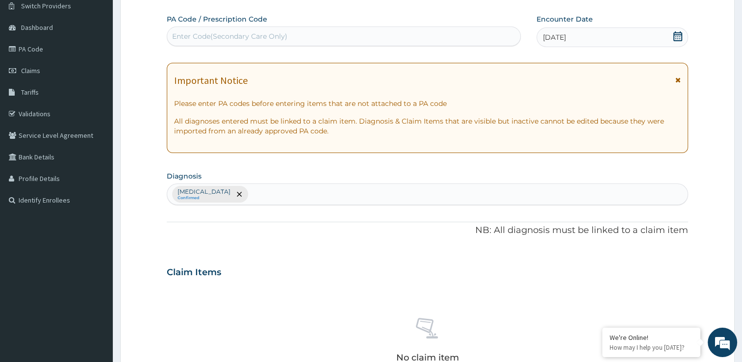
scroll to position [344, 0]
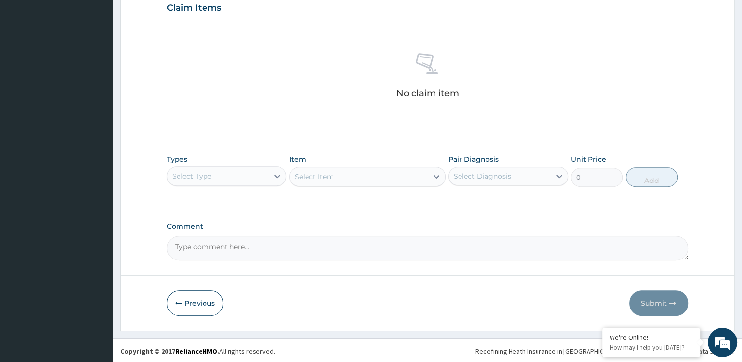
click at [411, 245] on textarea "Comment" at bounding box center [427, 248] width 521 height 25
type textarea "HEADACHE, VOMITING AND ABDOMINAL PAIN, FEVER"
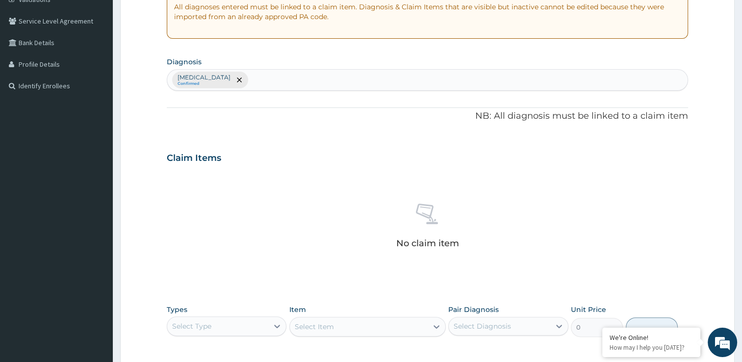
scroll to position [148, 0]
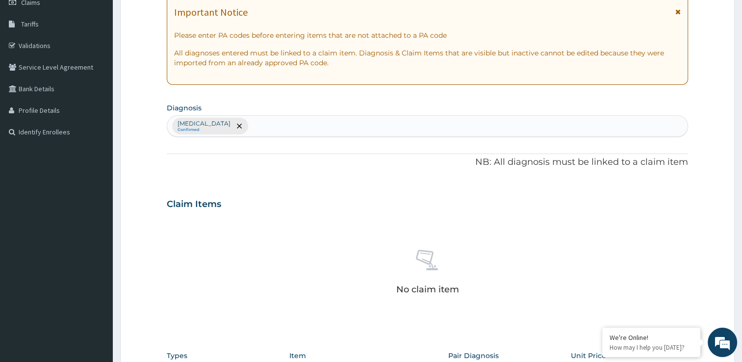
click at [261, 129] on div "Malaria Confirmed" at bounding box center [427, 126] width 520 height 21
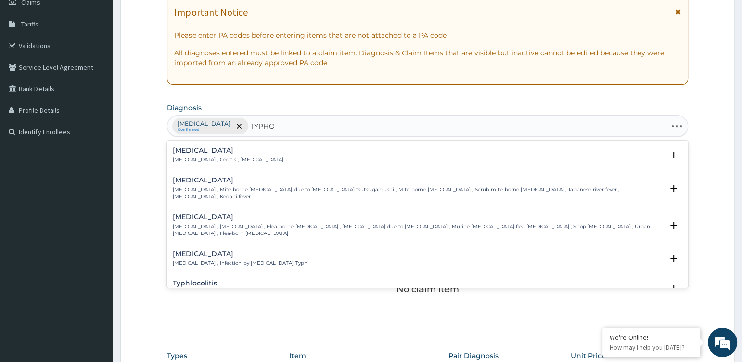
type input "TYPHOI"
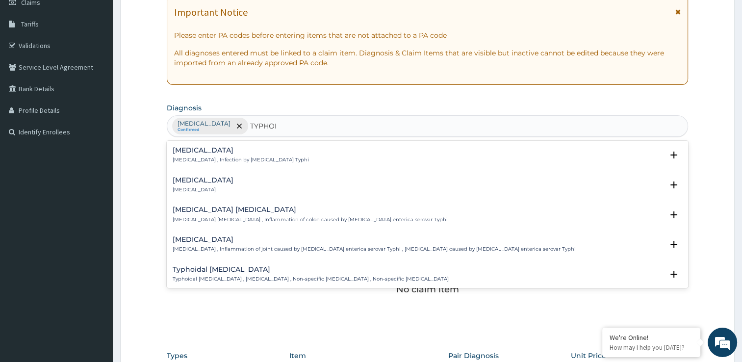
click at [196, 156] on p "Typhoid fever , Infection by Salmonella Typhi" at bounding box center [241, 159] width 136 height 7
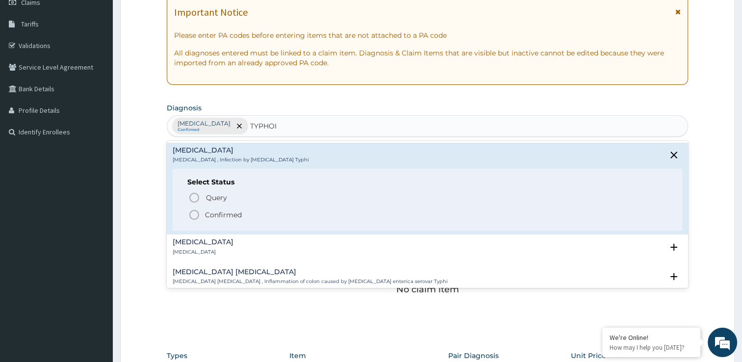
click at [196, 211] on icon "status option filled" at bounding box center [194, 215] width 12 height 12
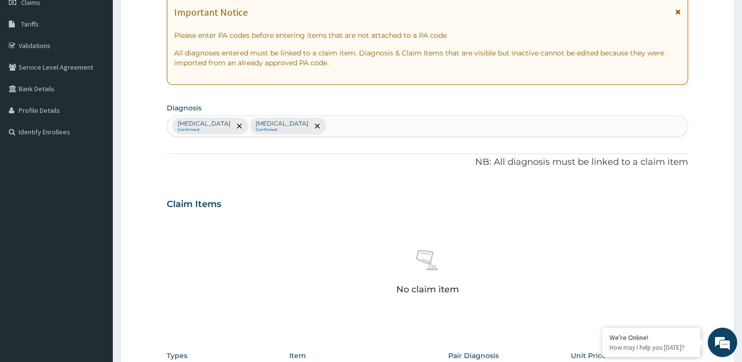
scroll to position [344, 0]
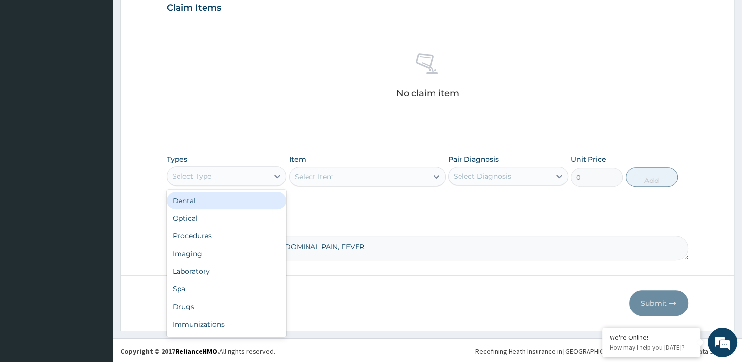
click at [216, 181] on div "Select Type" at bounding box center [217, 176] width 101 height 16
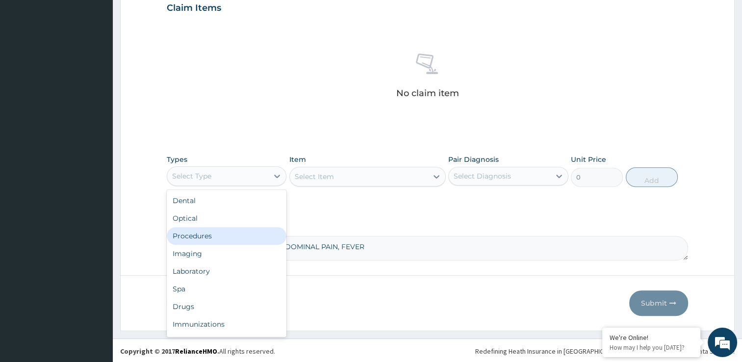
click at [197, 236] on div "Procedures" at bounding box center [227, 236] width 120 height 18
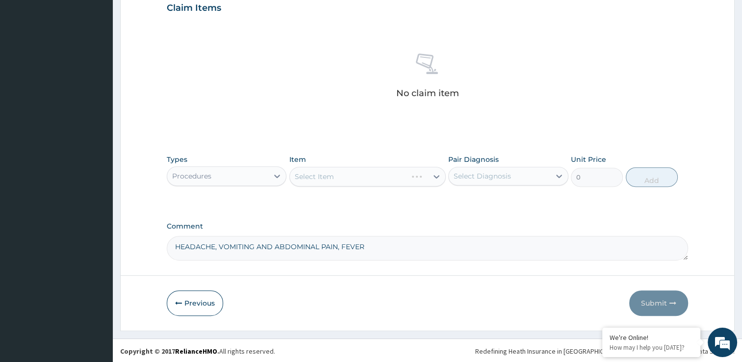
click at [377, 175] on div "Select Item" at bounding box center [367, 177] width 156 height 20
click at [437, 176] on div "Select Item" at bounding box center [367, 177] width 156 height 20
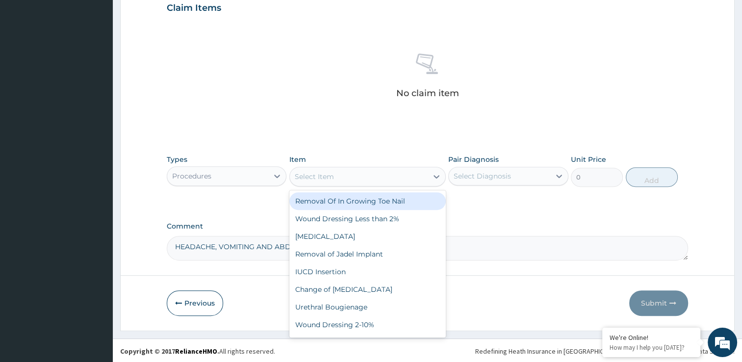
click at [437, 176] on icon at bounding box center [436, 177] width 10 height 10
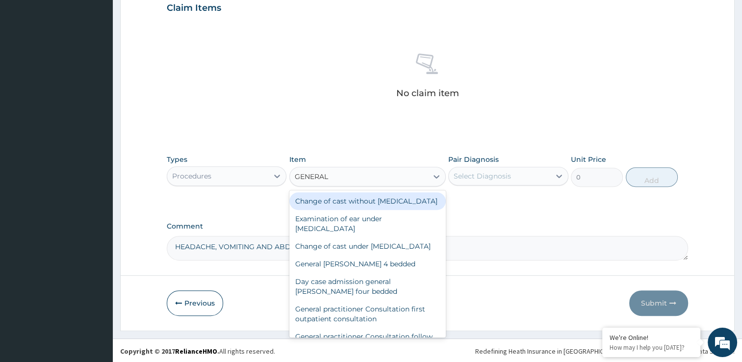
type input "GENERAL P"
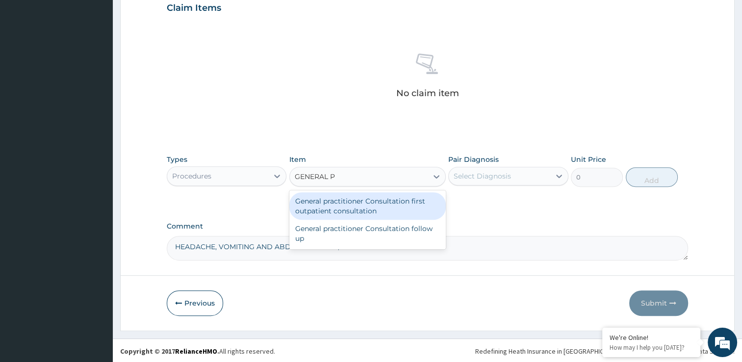
click at [410, 210] on div "General practitioner Consultation first outpatient consultation" at bounding box center [367, 205] width 156 height 27
type input "2400"
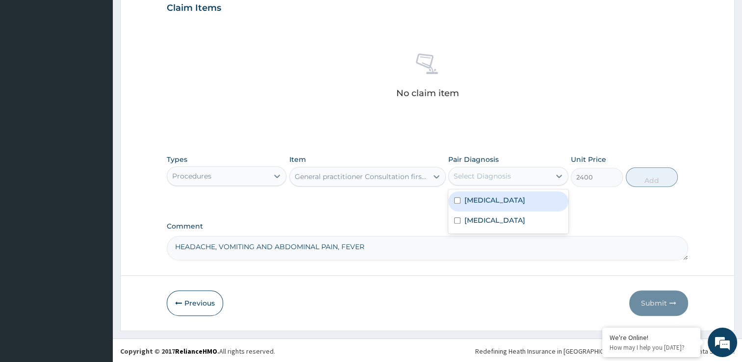
click at [516, 174] on div "Select Diagnosis" at bounding box center [499, 176] width 101 height 16
click at [510, 204] on div "Malaria" at bounding box center [508, 201] width 120 height 20
checkbox input "true"
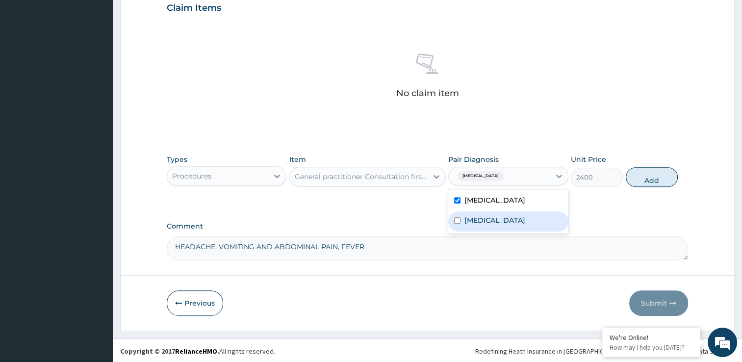
click at [509, 223] on label "Typhoid fever" at bounding box center [494, 220] width 61 height 10
checkbox input "true"
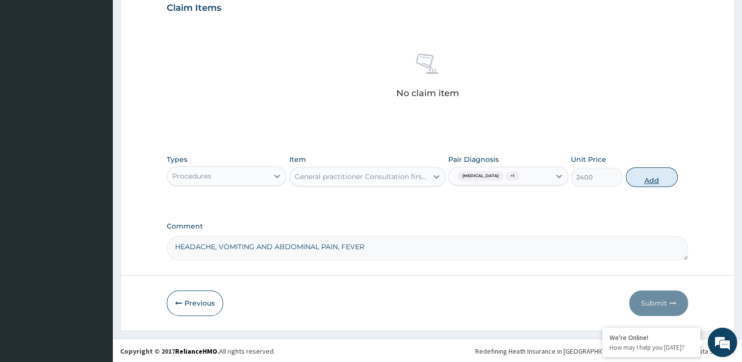
click at [652, 174] on button "Add" at bounding box center [651, 177] width 52 height 20
type input "0"
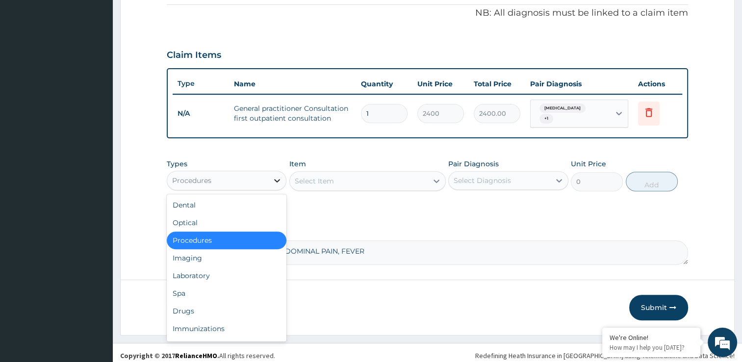
click at [279, 179] on icon at bounding box center [278, 180] width 6 height 3
click at [215, 267] on div "Laboratory" at bounding box center [227, 276] width 120 height 18
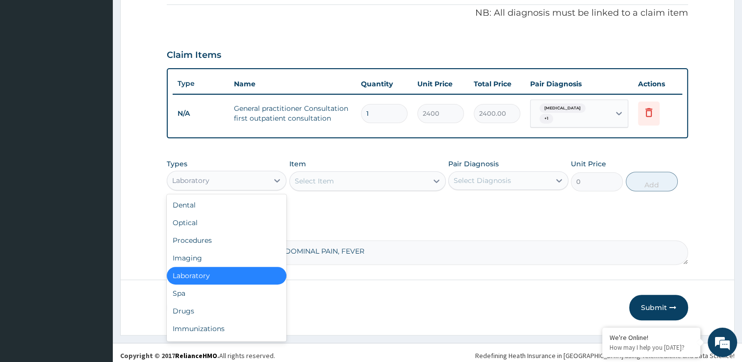
click at [263, 176] on div "Laboratory" at bounding box center [217, 181] width 101 height 16
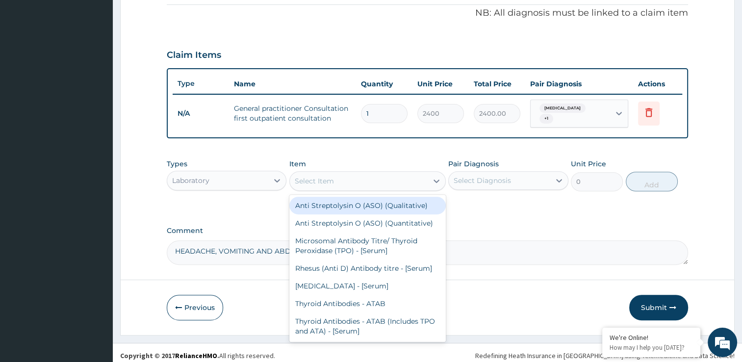
click at [339, 175] on div "Select Item" at bounding box center [359, 181] width 138 height 16
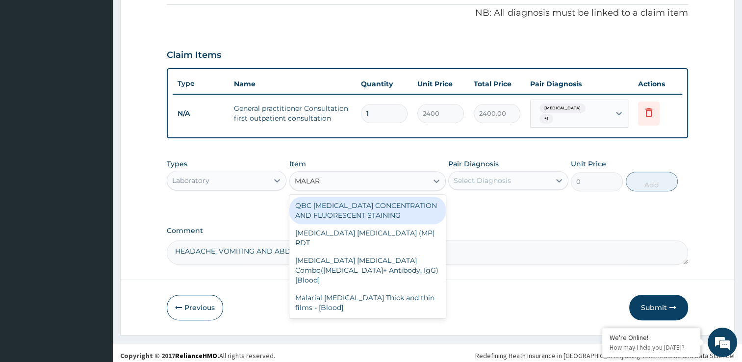
type input "MALARI"
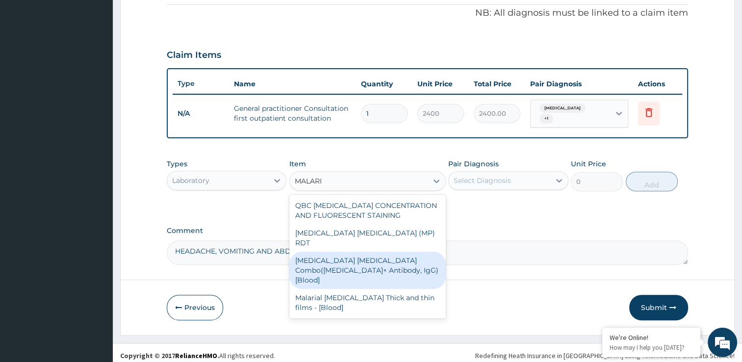
click at [349, 261] on div "Malaria Parasite Combo(Blood Film+ Antibody, IgG) [Blood]" at bounding box center [367, 269] width 156 height 37
type input "2000"
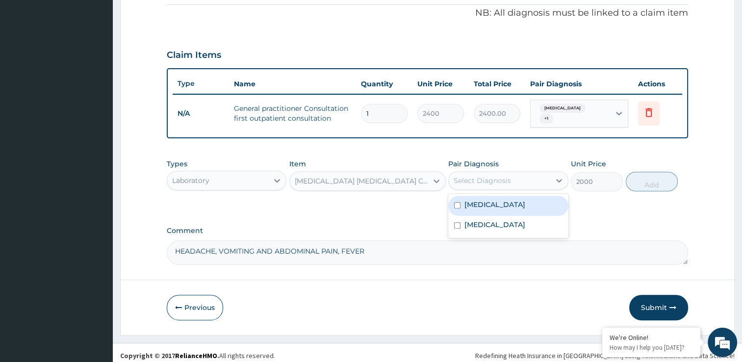
click at [544, 179] on div "Select Diagnosis" at bounding box center [499, 181] width 101 height 16
click at [526, 206] on div "Malaria" at bounding box center [508, 206] width 120 height 20
checkbox input "true"
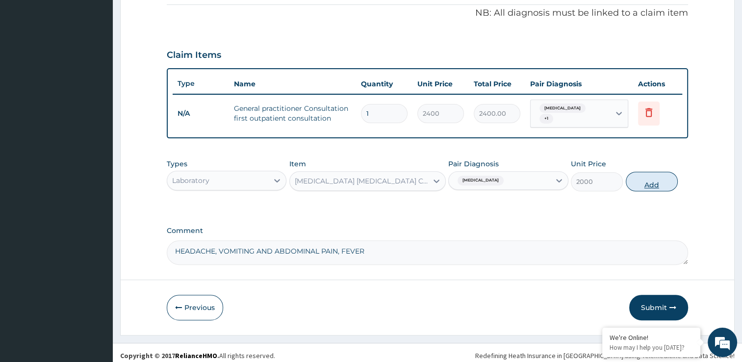
click at [647, 181] on button "Add" at bounding box center [651, 182] width 52 height 20
type input "0"
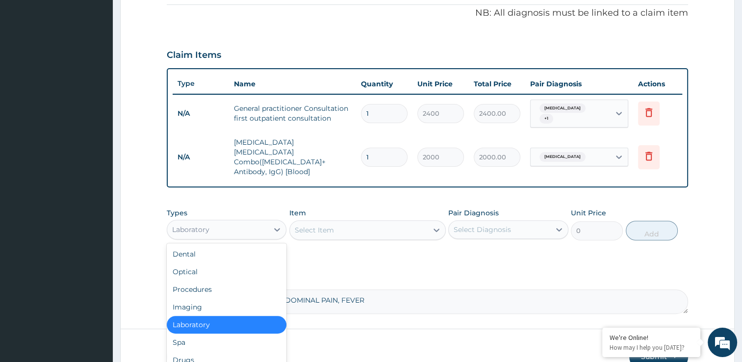
click at [268, 222] on div "Laboratory" at bounding box center [217, 230] width 101 height 16
click at [217, 351] on div "Drugs" at bounding box center [227, 360] width 120 height 18
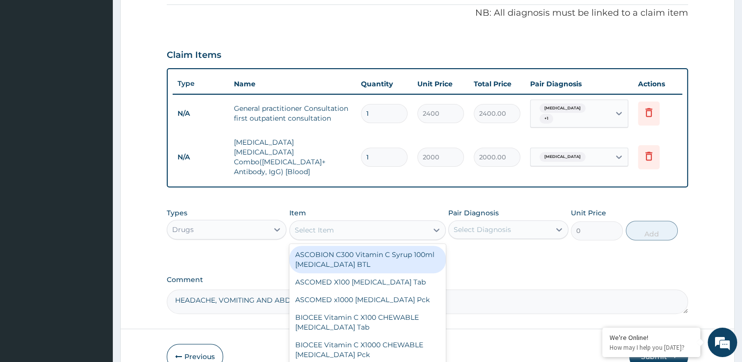
click at [425, 222] on div "Select Item" at bounding box center [359, 230] width 138 height 16
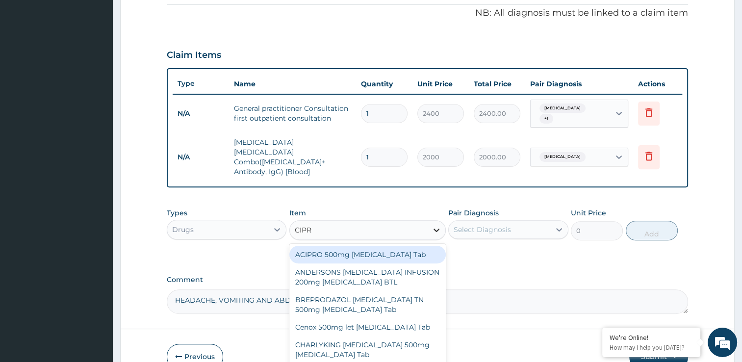
type input "CIPRO"
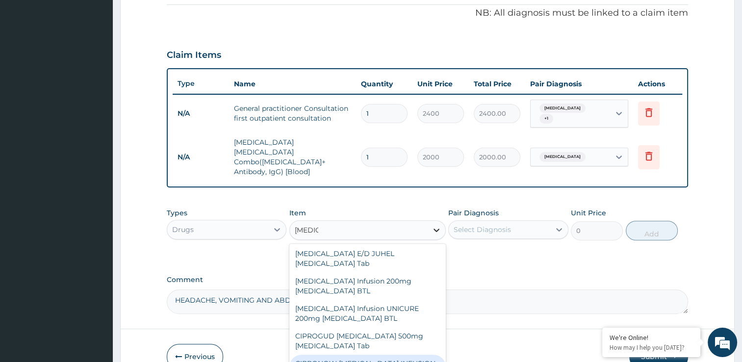
scroll to position [243, 0]
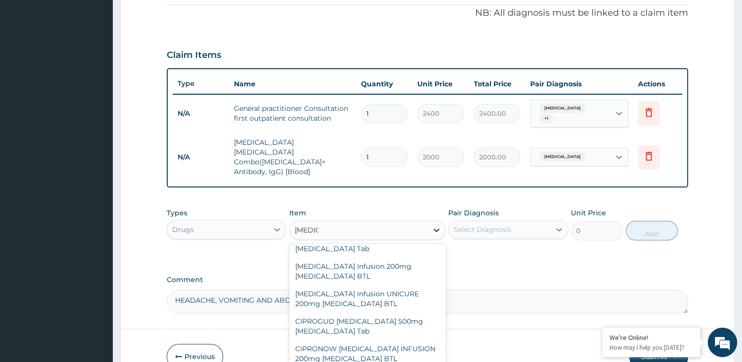
type input "287.5"
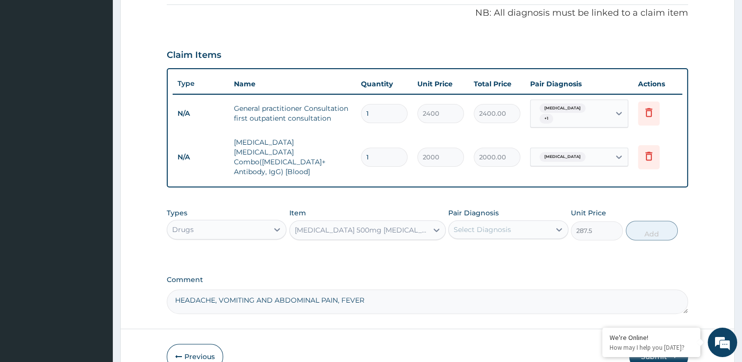
click at [519, 222] on div "Select Diagnosis" at bounding box center [499, 230] width 101 height 16
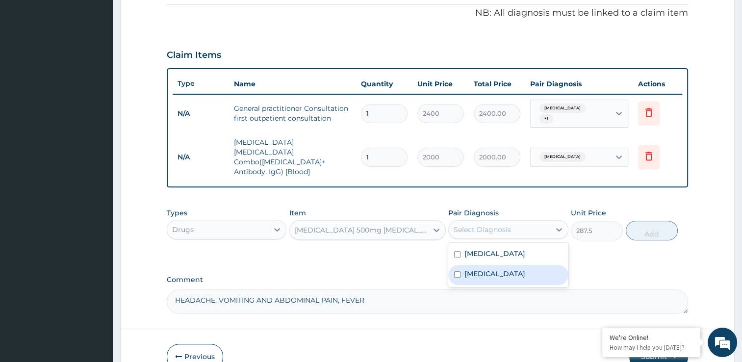
click at [504, 269] on label "Typhoid fever" at bounding box center [494, 274] width 61 height 10
checkbox input "true"
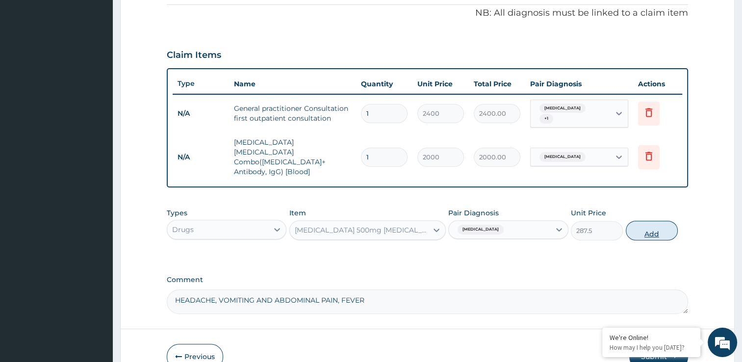
click at [647, 221] on button "Add" at bounding box center [651, 231] width 52 height 20
type input "0"
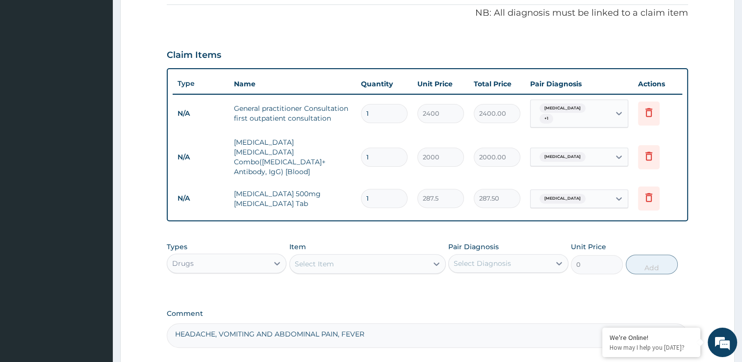
type input "14"
type input "4025.00"
type input "14"
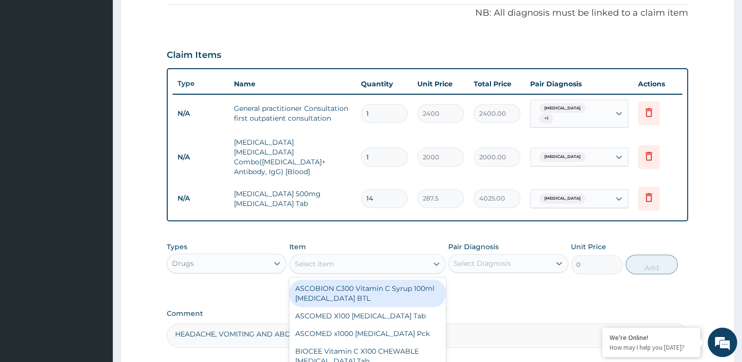
click at [401, 256] on div "Select Item" at bounding box center [359, 264] width 138 height 16
type input "C"
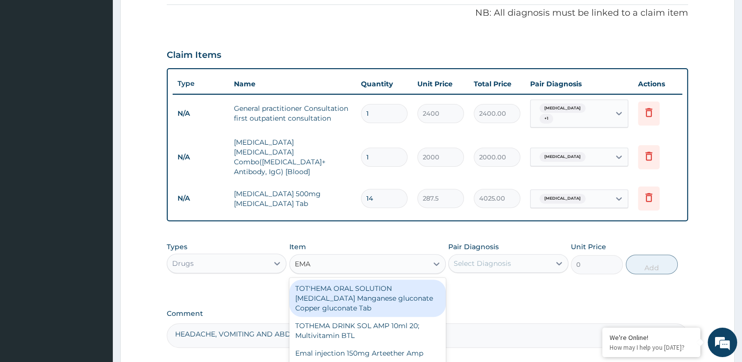
type input "EMA"
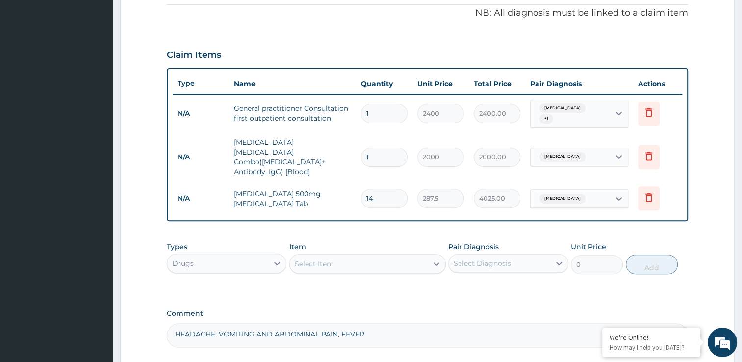
click at [368, 256] on div "Select Item" at bounding box center [359, 264] width 138 height 16
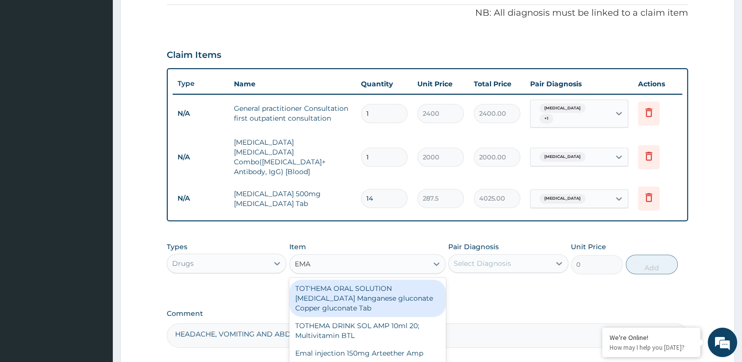
type input "EMAL"
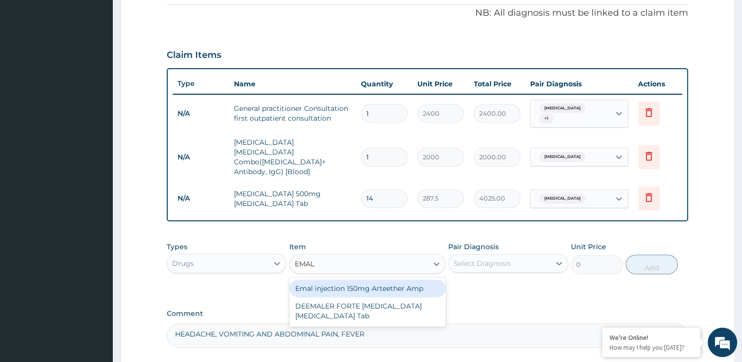
type input "839.5"
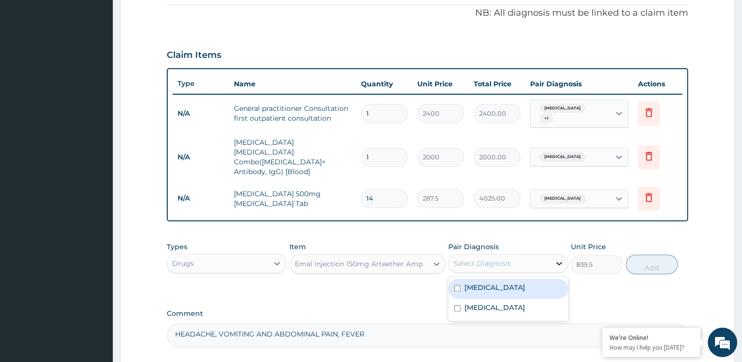
click at [554, 258] on icon at bounding box center [559, 263] width 10 height 10
click at [514, 278] on div "Malaria" at bounding box center [508, 288] width 120 height 20
checkbox input "true"
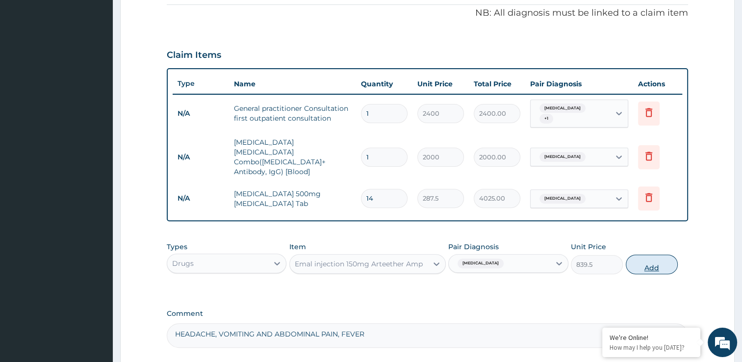
click at [644, 254] on button "Add" at bounding box center [651, 264] width 52 height 20
type input "0"
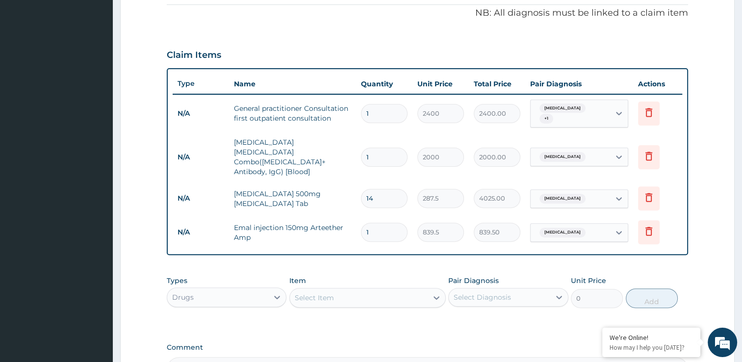
type input "0.00"
type input "3"
type input "2518.50"
type input "3"
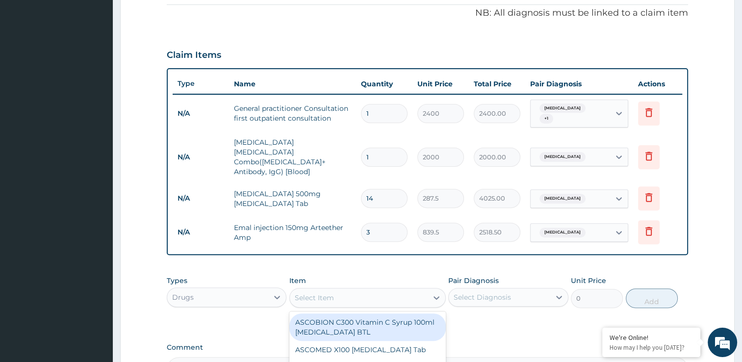
click at [369, 290] on div "Select Item" at bounding box center [359, 298] width 138 height 16
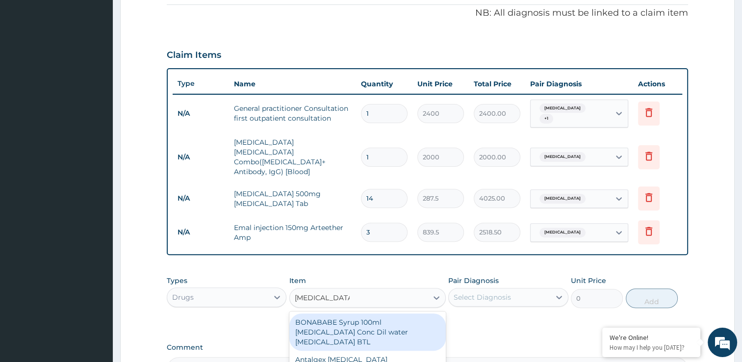
type input "PARACETAMOL"
type input "PARACET"
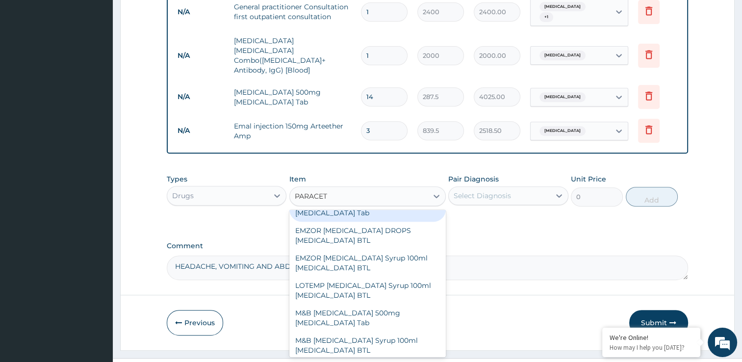
scroll to position [157, 0]
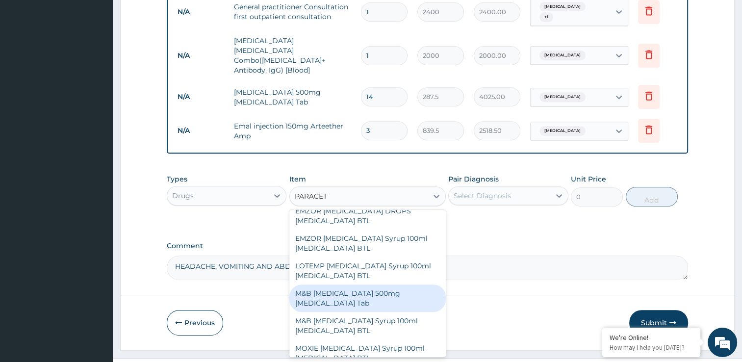
click at [364, 284] on div "M&B PARACETAMOL 500mg Acetaminophen Tab" at bounding box center [367, 297] width 156 height 27
type input "11.5"
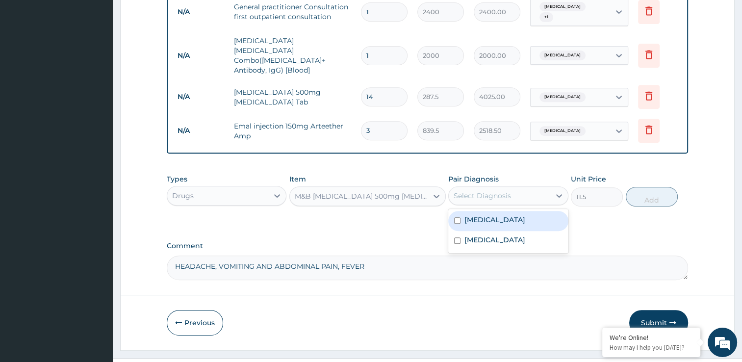
click at [518, 188] on div "Select Diagnosis" at bounding box center [499, 196] width 101 height 16
click at [504, 211] on div "Malaria" at bounding box center [508, 221] width 120 height 20
checkbox input "true"
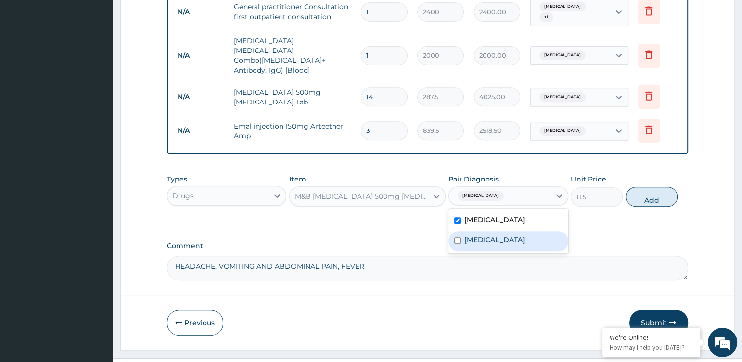
click at [504, 235] on label "Typhoid fever" at bounding box center [494, 240] width 61 height 10
checkbox input "true"
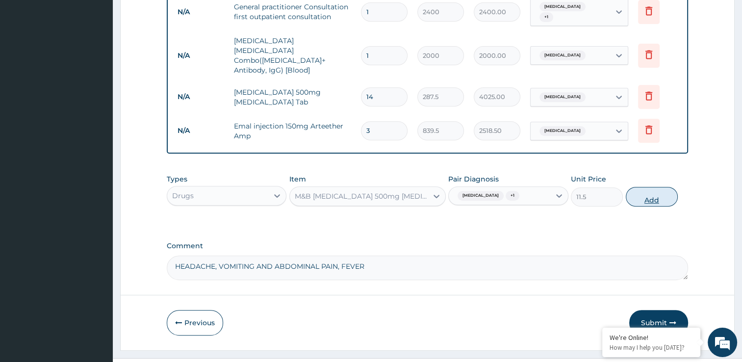
click at [637, 187] on button "Add" at bounding box center [651, 197] width 52 height 20
type input "0"
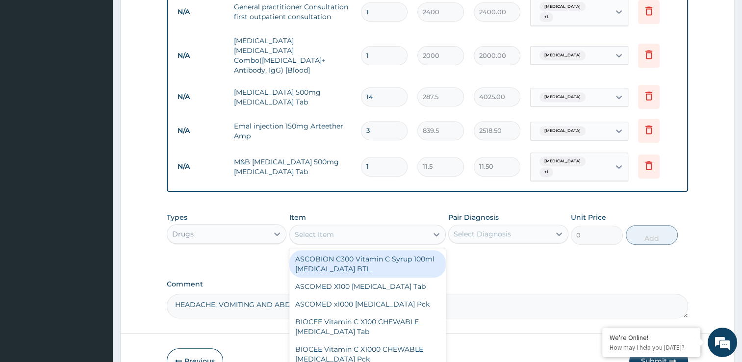
click at [334, 226] on div "Select Item" at bounding box center [359, 234] width 138 height 16
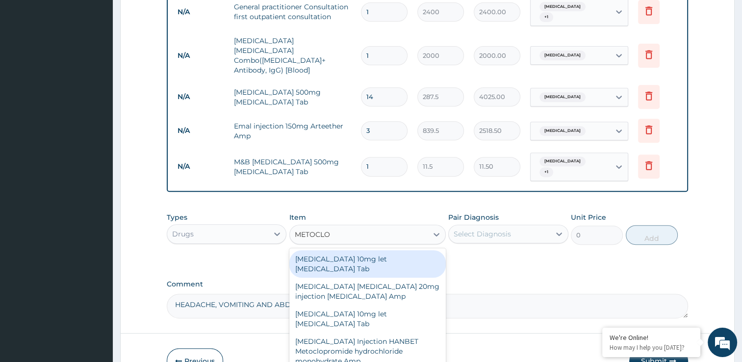
type input "METOCLOP"
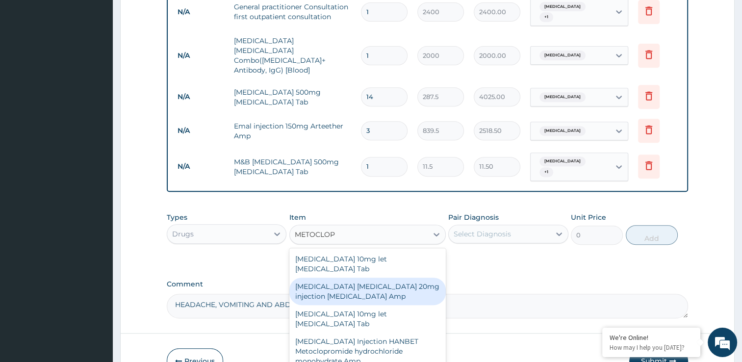
click at [344, 277] on div "Maxolon Metoclopramide 20mg injection Metoclopramide Amp" at bounding box center [367, 290] width 156 height 27
type input "299"
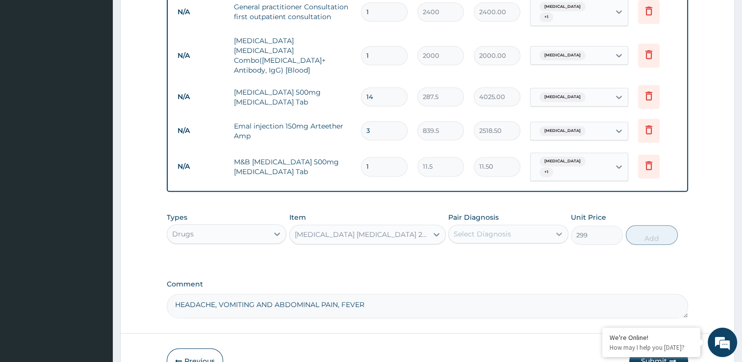
click at [561, 229] on icon at bounding box center [559, 234] width 10 height 10
click at [526, 249] on div "Malaria" at bounding box center [508, 259] width 120 height 20
checkbox input "true"
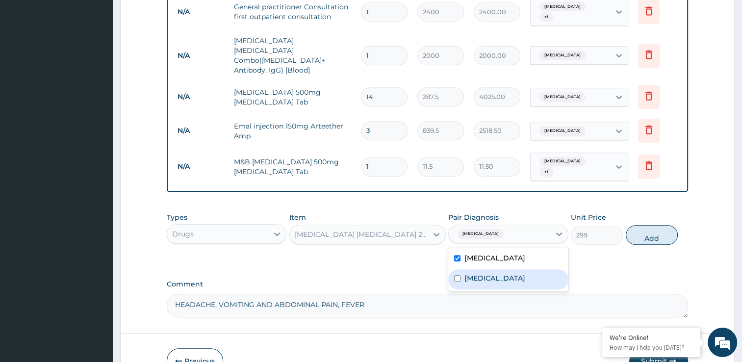
click at [523, 269] on div "Typhoid fever" at bounding box center [508, 279] width 120 height 20
checkbox input "true"
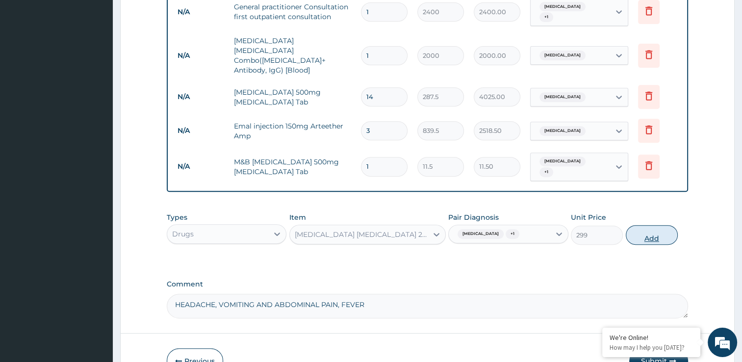
click at [637, 225] on button "Add" at bounding box center [651, 235] width 52 height 20
type input "0"
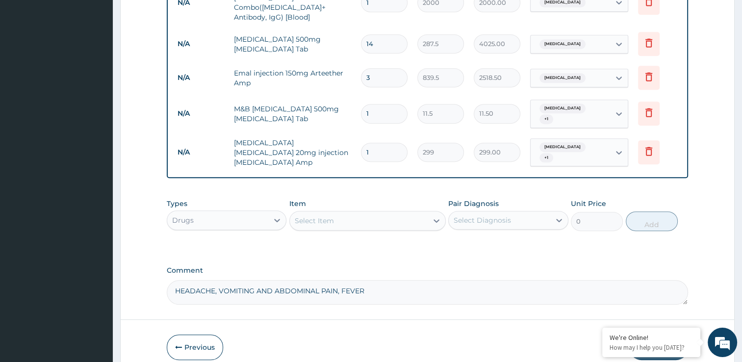
scroll to position [465, 0]
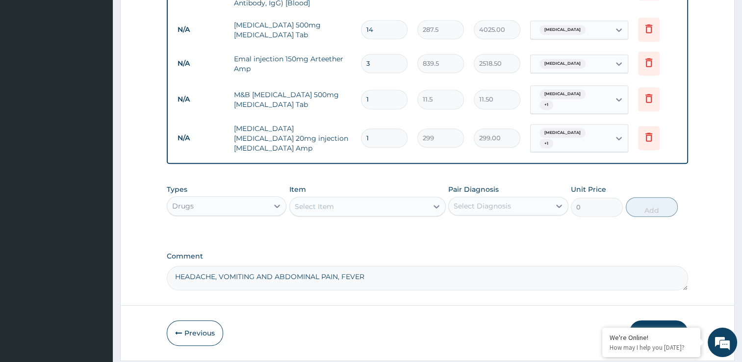
click at [650, 320] on button "Submit" at bounding box center [658, 332] width 59 height 25
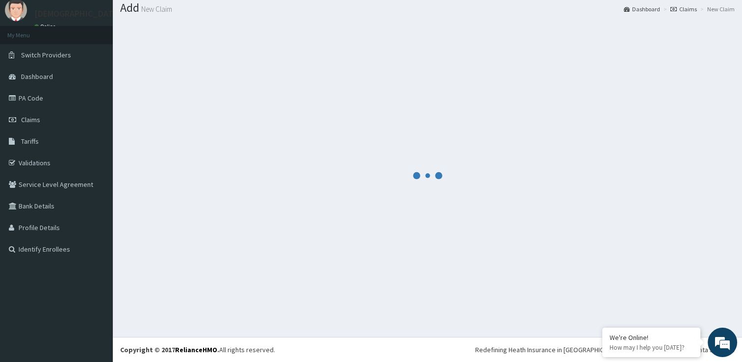
scroll to position [30, 0]
click at [650, 300] on div at bounding box center [427, 175] width 614 height 307
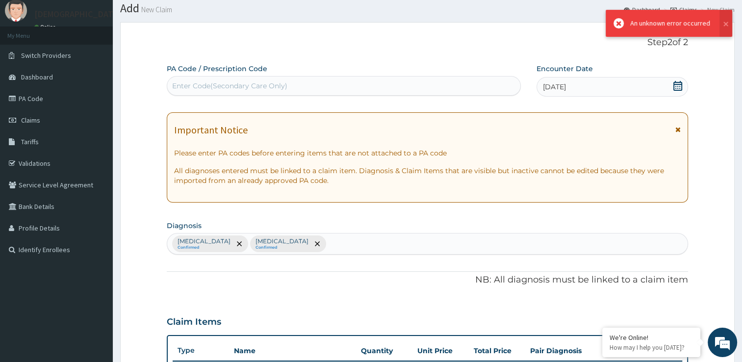
scroll to position [465, 0]
